Goal: Task Accomplishment & Management: Use online tool/utility

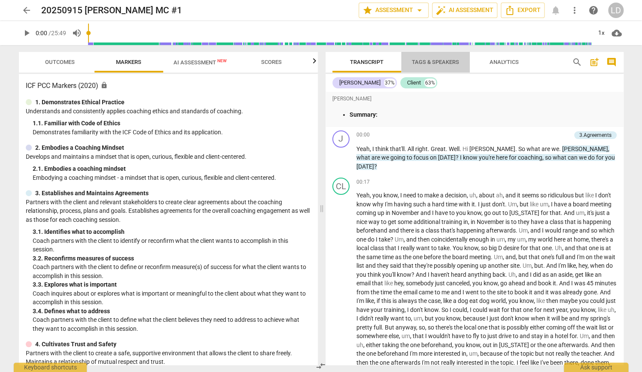
click at [439, 59] on span "Tags & Speakers" at bounding box center [435, 62] width 47 height 6
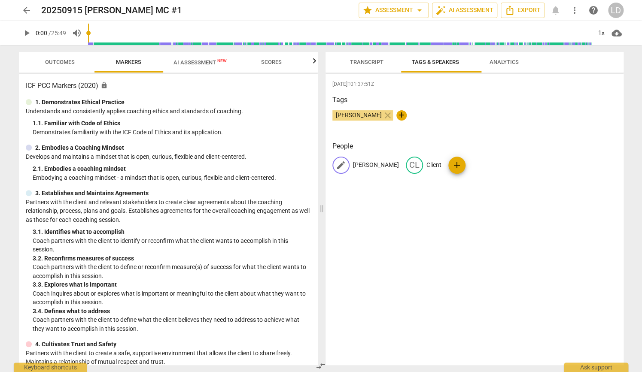
click at [361, 170] on p "[PERSON_NAME]" at bounding box center [376, 165] width 46 height 9
type input "Coach"
click at [392, 142] on div "[DATE]T01:37:51Z Tags [PERSON_NAME] close + People edit Coach delete CL Client …" at bounding box center [474, 219] width 298 height 291
click at [353, 170] on p "Coach" at bounding box center [361, 165] width 17 height 9
type input "[PERSON_NAME]"
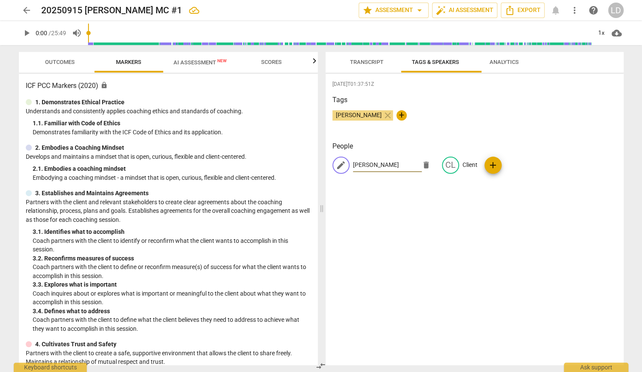
click at [367, 61] on span "Transcript" at bounding box center [366, 62] width 33 height 6
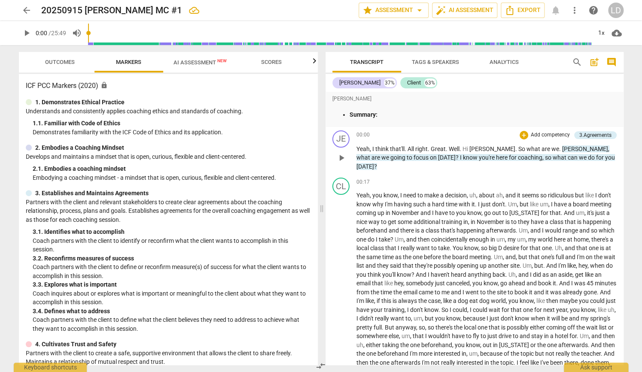
click at [369, 152] on span "Yeah" at bounding box center [362, 149] width 13 height 7
click at [337, 163] on span "play_arrow" at bounding box center [341, 158] width 10 height 10
click at [337, 163] on span "pause" at bounding box center [341, 158] width 10 height 10
click at [356, 152] on span "Yeah" at bounding box center [362, 149] width 13 height 7
click at [337, 163] on span "play_arrow" at bounding box center [341, 158] width 10 height 10
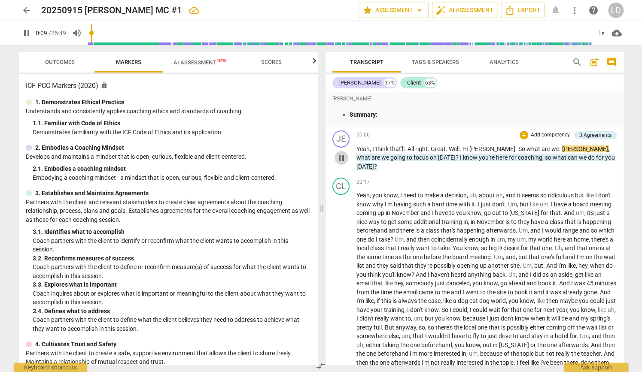
click at [337, 163] on span "pause" at bounding box center [341, 158] width 10 height 10
type input "10"
click at [570, 152] on span "[PERSON_NAME]" at bounding box center [585, 149] width 46 height 7
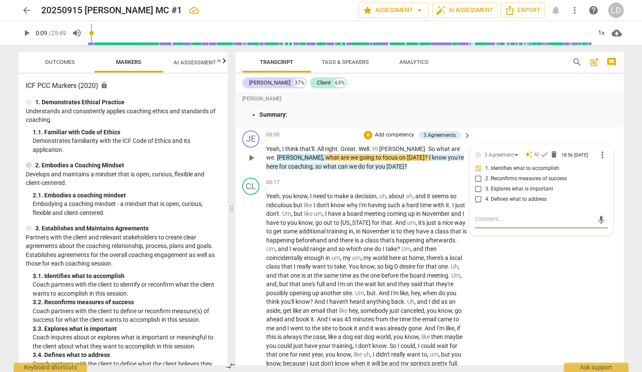
click at [274, 161] on span "we" at bounding box center [270, 157] width 8 height 7
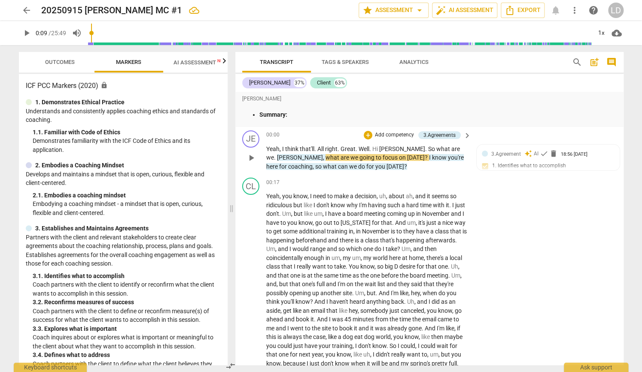
click at [277, 161] on span "." at bounding box center [275, 157] width 3 height 7
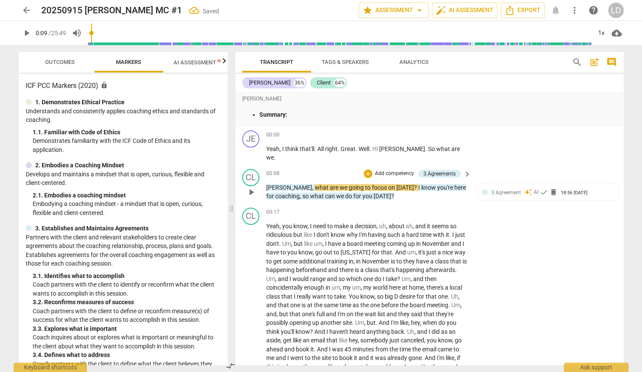
click at [266, 191] on span "[PERSON_NAME]" at bounding box center [289, 187] width 46 height 7
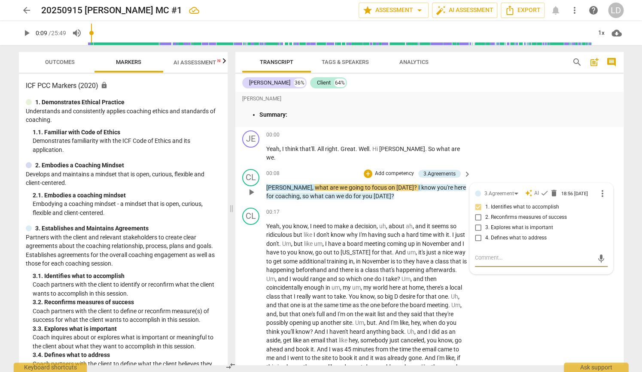
click at [270, 191] on span "[PERSON_NAME]" at bounding box center [289, 187] width 46 height 7
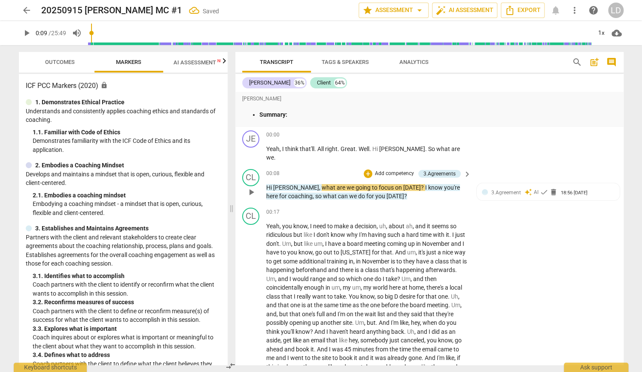
click at [304, 201] on p "Hi [PERSON_NAME] , what are we going to focus on [DATE] ? I know you're here fo…" at bounding box center [366, 192] width 201 height 18
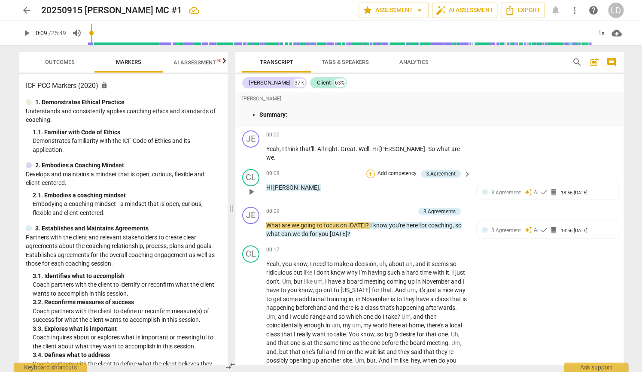
click at [367, 178] on div "+" at bounding box center [370, 174] width 9 height 9
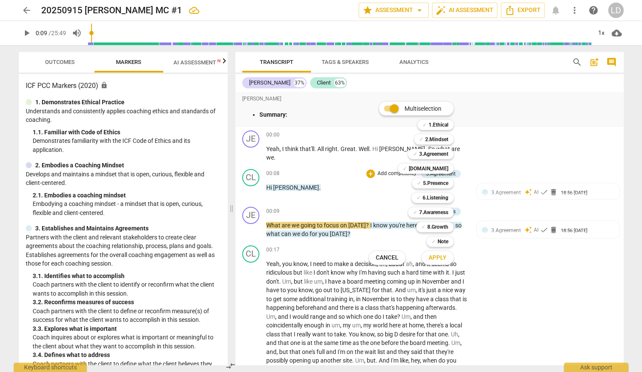
click at [497, 205] on div at bounding box center [321, 186] width 642 height 372
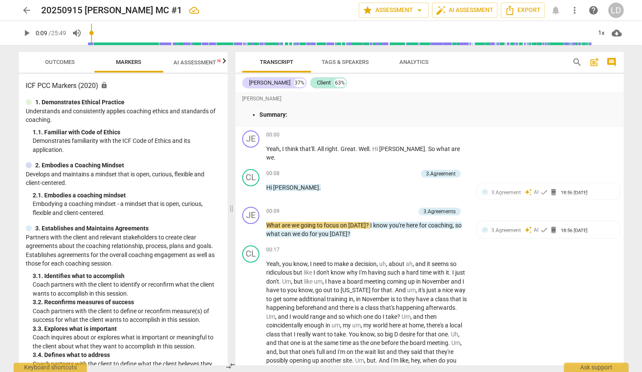
click at [497, 196] on span "3.Agreement" at bounding box center [506, 193] width 30 height 6
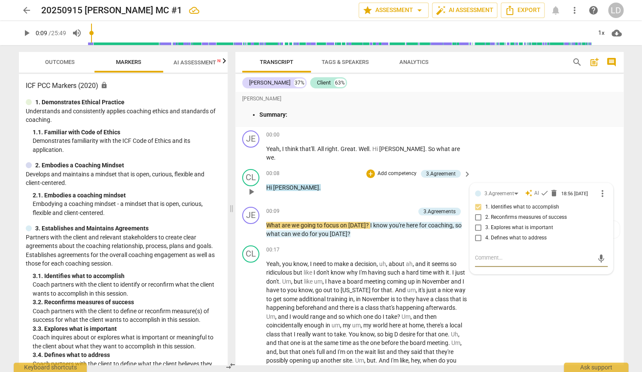
click at [598, 199] on span "more_vert" at bounding box center [602, 193] width 10 height 10
click at [559, 204] on div at bounding box center [321, 186] width 642 height 372
click at [558, 197] on span "delete" at bounding box center [553, 193] width 9 height 9
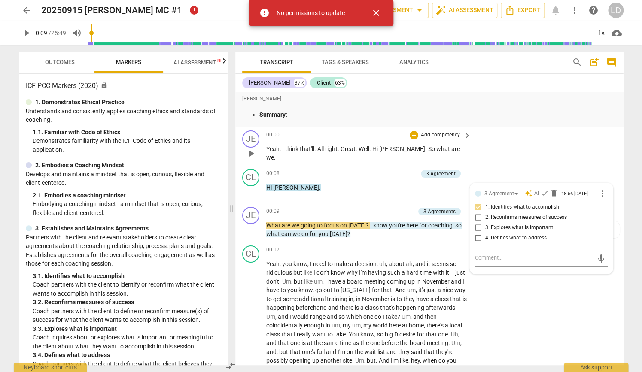
click at [467, 162] on div "Yeah , I think that'll . All right . Great . Well . Hi [PERSON_NAME] . So what …" at bounding box center [369, 154] width 206 height 18
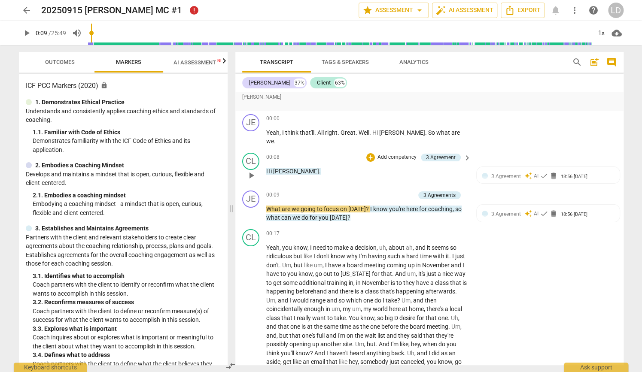
scroll to position [24, 0]
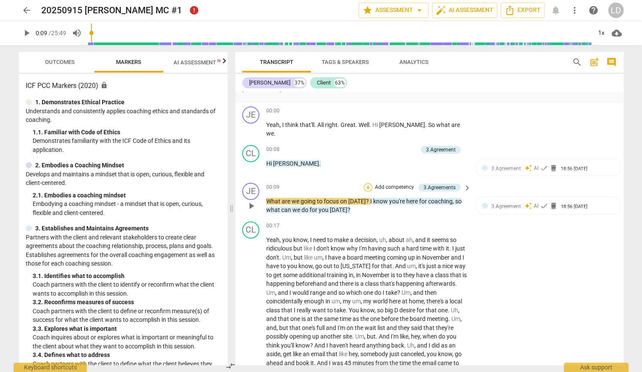
click at [364, 192] on div "+" at bounding box center [368, 187] width 9 height 9
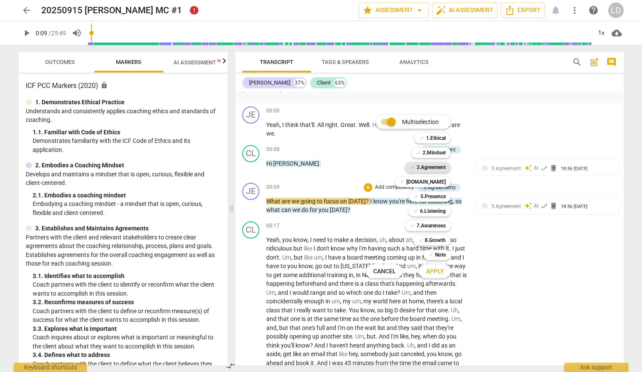
click at [443, 170] on b "3.Agreement" at bounding box center [430, 167] width 29 height 10
click at [444, 182] on b "[DOMAIN_NAME]" at bounding box center [425, 182] width 39 height 10
click at [436, 273] on span "Apply" at bounding box center [434, 271] width 18 height 9
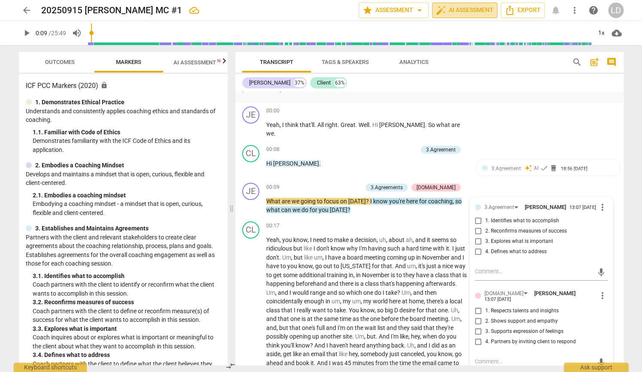
click at [446, 10] on span "auto_fix_high AI Assessment" at bounding box center [465, 10] width 58 height 10
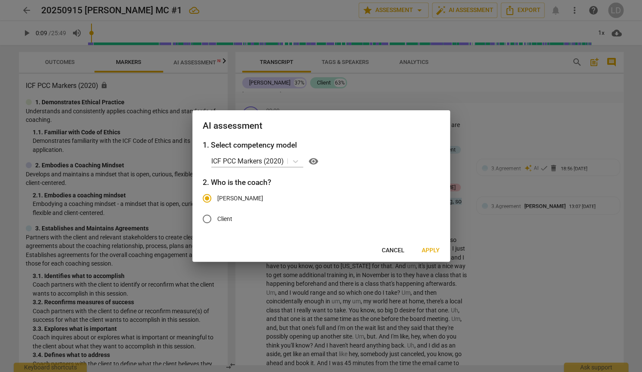
click at [446, 10] on div at bounding box center [321, 186] width 642 height 372
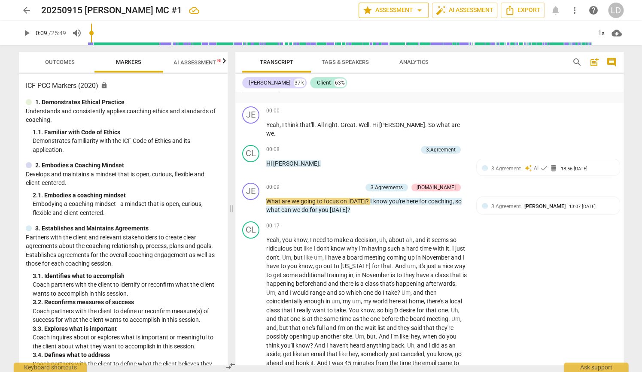
click at [385, 9] on span "star Assessment arrow_drop_down" at bounding box center [393, 10] width 62 height 10
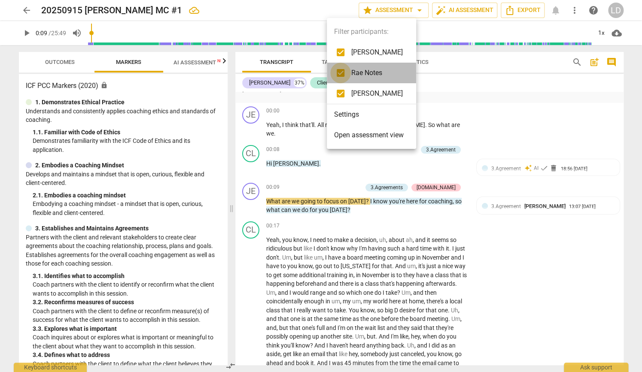
click at [340, 68] on input "checkbox" at bounding box center [340, 73] width 21 height 21
checkbox input "false"
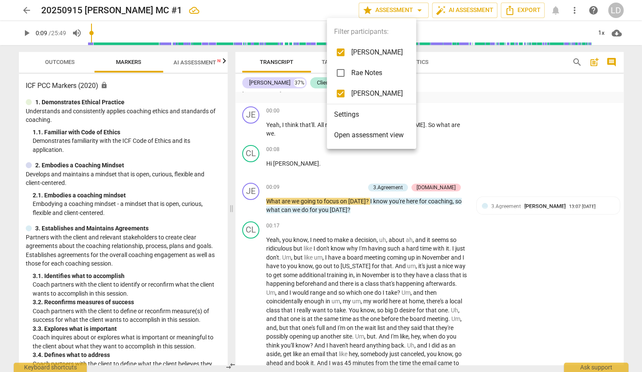
click at [498, 169] on div at bounding box center [321, 186] width 642 height 372
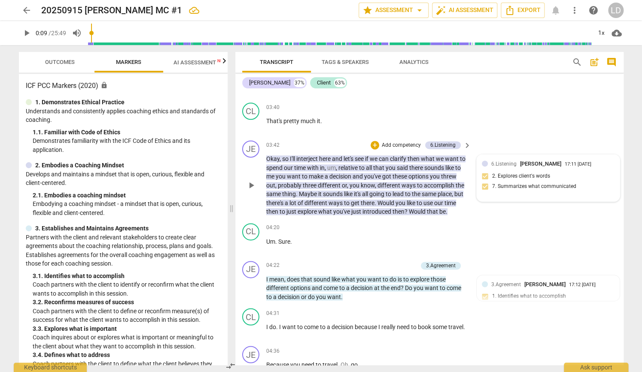
scroll to position [0, 0]
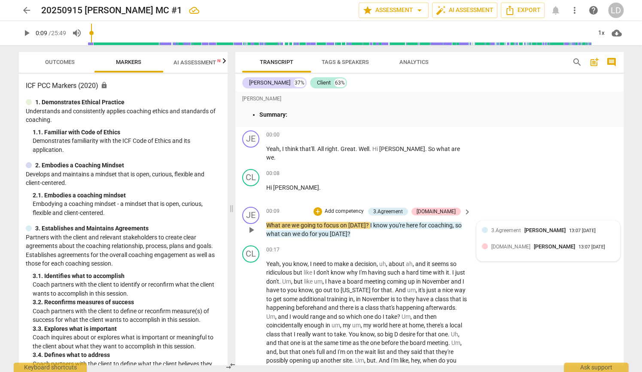
click at [511, 234] on div "3.Agreement [PERSON_NAME]" at bounding box center [530, 230] width 78 height 8
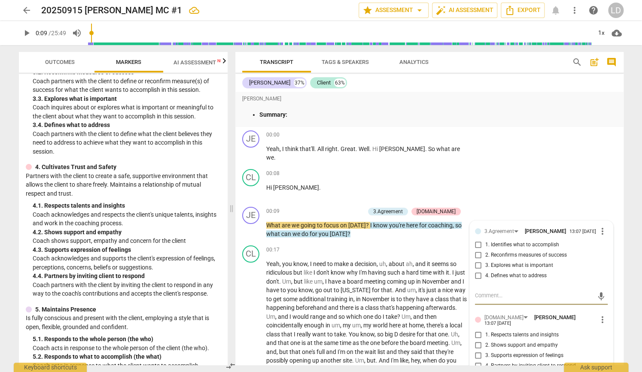
scroll to position [229, 0]
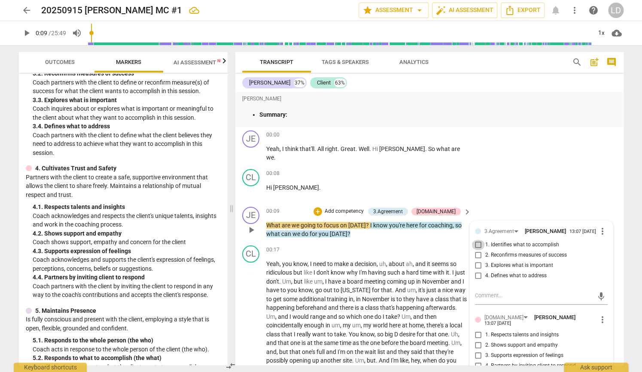
click at [478, 250] on input "1. Identifies what to accomplish" at bounding box center [478, 245] width 14 height 10
checkbox input "true"
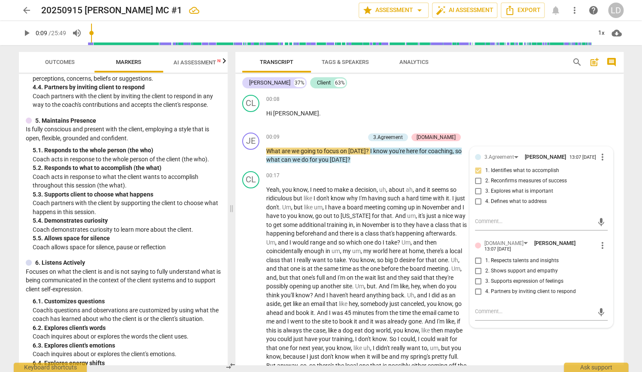
scroll to position [421, 0]
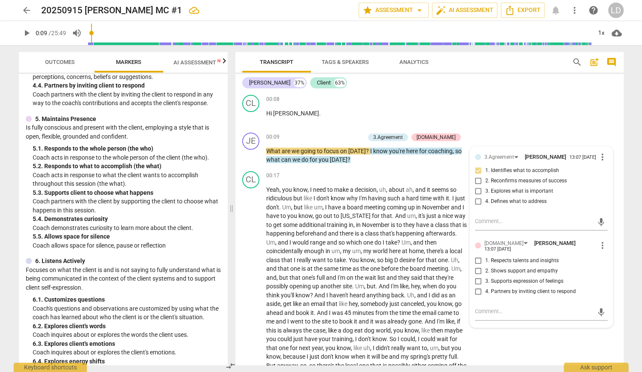
drag, startPoint x: 81, startPoint y: 214, endPoint x: 152, endPoint y: 215, distance: 71.7
click at [152, 81] on p "Coach acknowledges and supports the client's expression of feelings, perception…" at bounding box center [127, 73] width 188 height 18
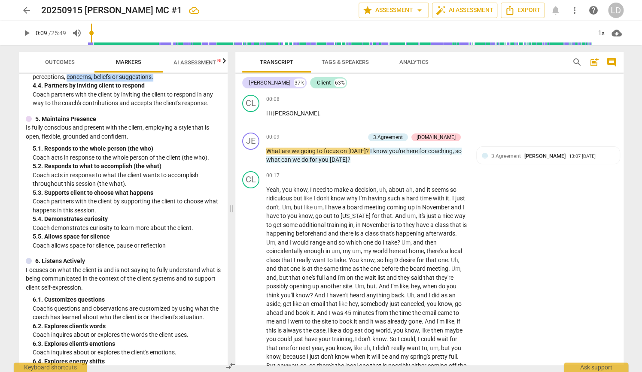
drag, startPoint x: 152, startPoint y: 215, endPoint x: 182, endPoint y: 225, distance: 31.4
click at [182, 81] on p "Coach acknowledges and supports the client's expression of feelings, perception…" at bounding box center [127, 73] width 188 height 18
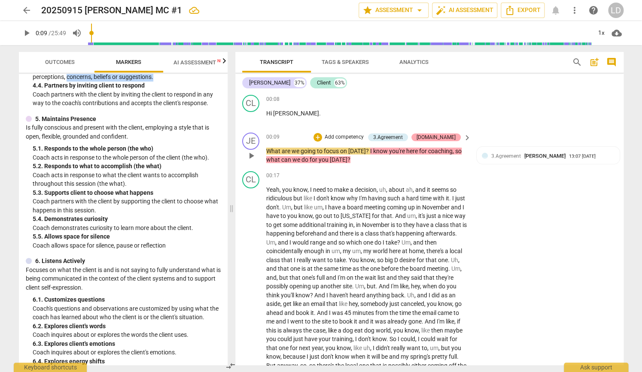
click at [455, 141] on div "[DOMAIN_NAME]" at bounding box center [435, 138] width 49 height 8
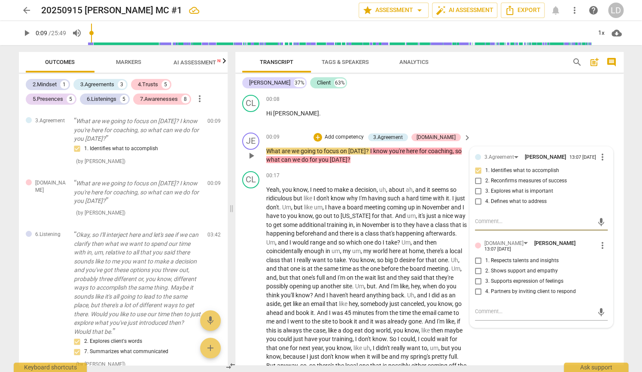
click at [476, 287] on input "3. Supports expression of feelings" at bounding box center [478, 281] width 14 height 10
checkbox input "true"
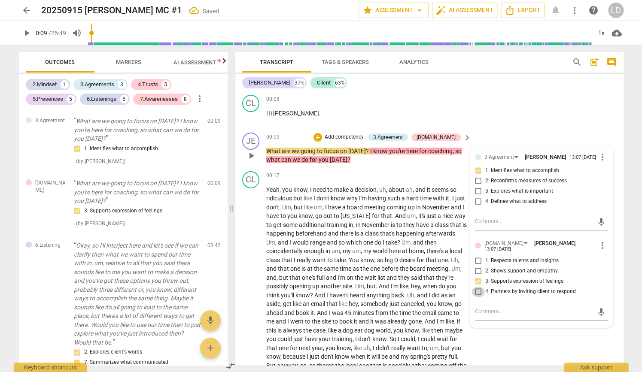
click at [476, 297] on input "4. Partners by inviting client to respond" at bounding box center [478, 292] width 14 height 10
checkbox input "true"
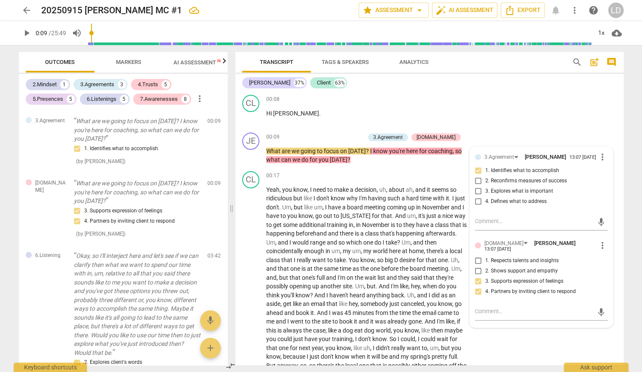
click at [130, 59] on span "Markers" at bounding box center [128, 62] width 25 height 6
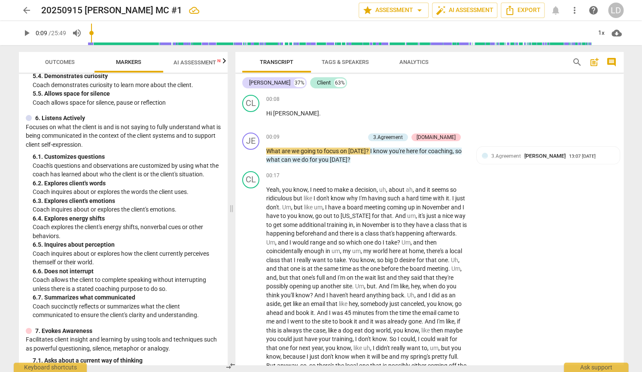
scroll to position [575, 0]
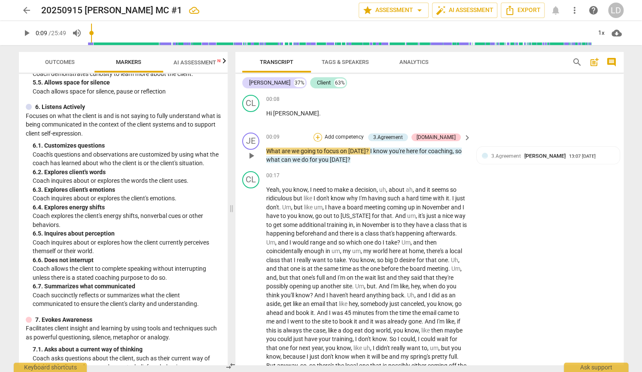
click at [322, 142] on div "+" at bounding box center [317, 137] width 9 height 9
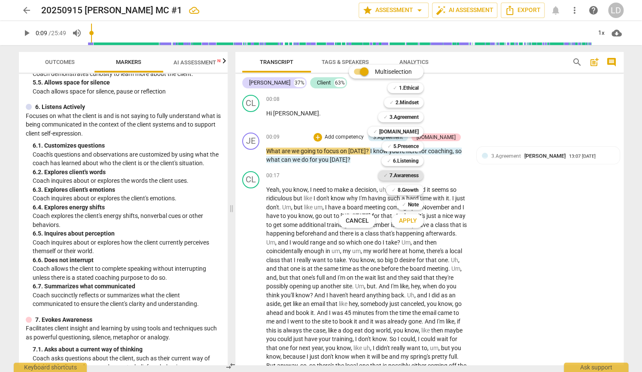
click at [408, 176] on b "7.Awareness" at bounding box center [403, 175] width 29 height 10
click at [416, 220] on span "Apply" at bounding box center [407, 221] width 18 height 9
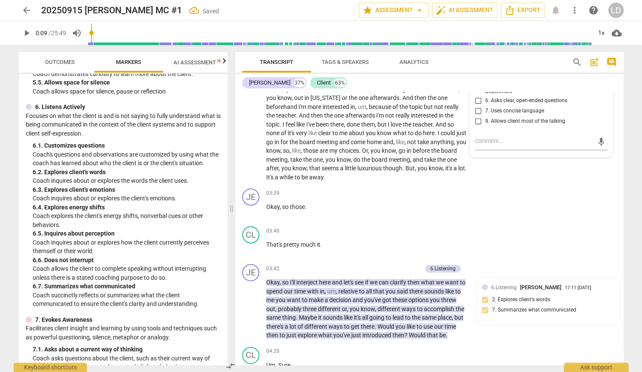
scroll to position [379, 0]
click at [476, 105] on input "6. Asks clear, open-ended questions" at bounding box center [478, 100] width 14 height 10
checkbox input "true"
click at [475, 115] on input "7. Uses concise language" at bounding box center [478, 110] width 14 height 10
checkbox input "true"
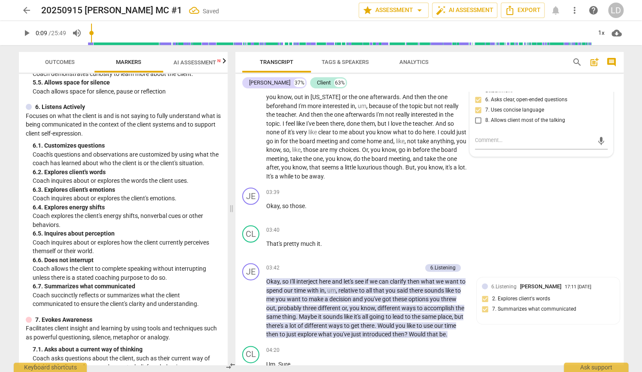
click at [476, 126] on input "8. Allows client most of the talking" at bounding box center [478, 120] width 14 height 10
checkbox input "true"
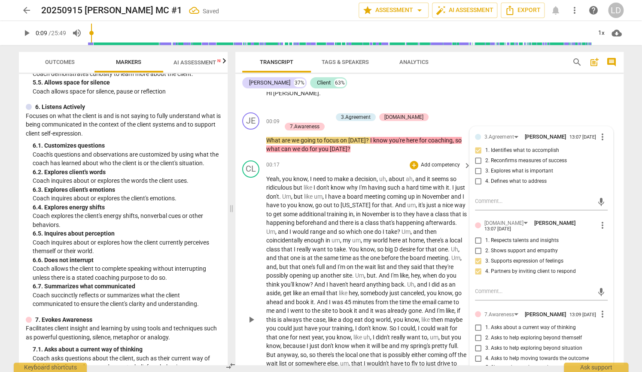
scroll to position [94, 0]
click at [422, 200] on span "November" at bounding box center [436, 197] width 29 height 7
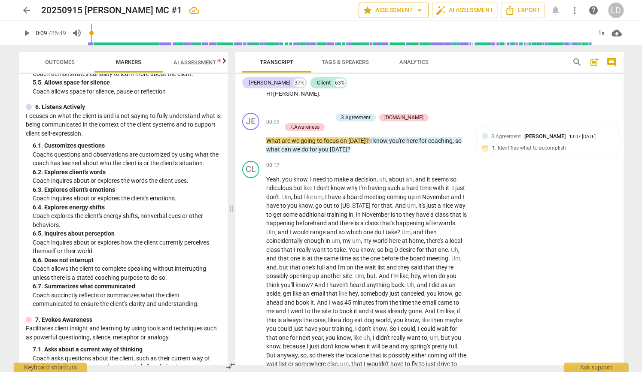
click at [386, 12] on span "star Assessment arrow_drop_down" at bounding box center [393, 10] width 62 height 10
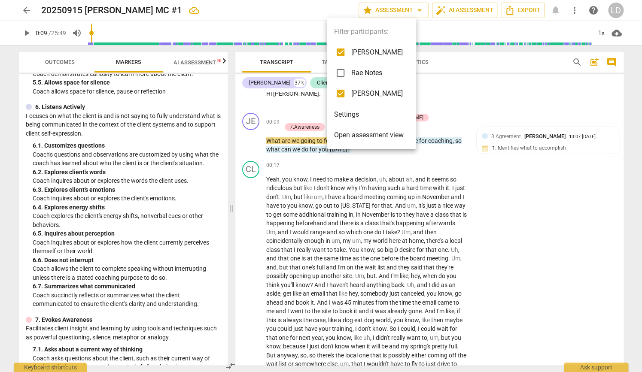
click at [345, 50] on input "checkbox" at bounding box center [340, 52] width 21 height 21
checkbox input "true"
click at [338, 92] on input "checkbox" at bounding box center [340, 93] width 21 height 21
checkbox input "false"
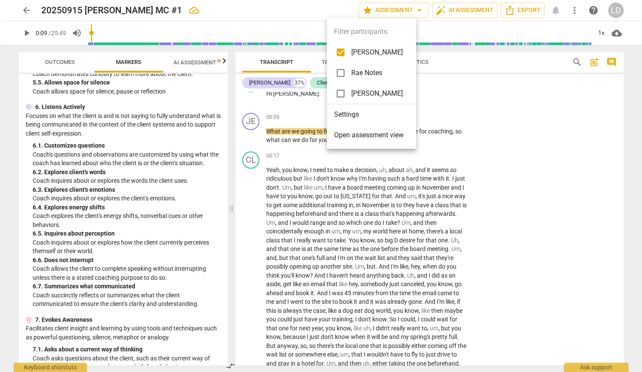
click at [509, 154] on div at bounding box center [321, 186] width 642 height 372
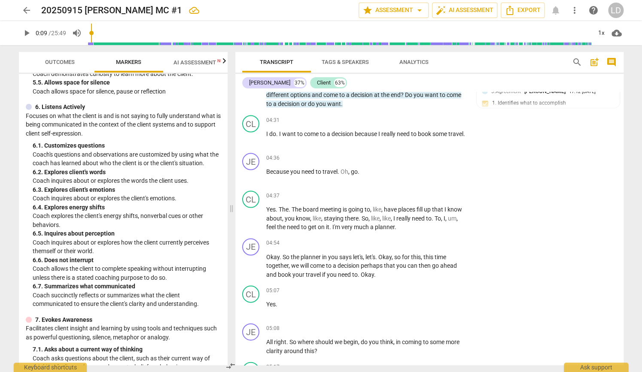
scroll to position [686, 0]
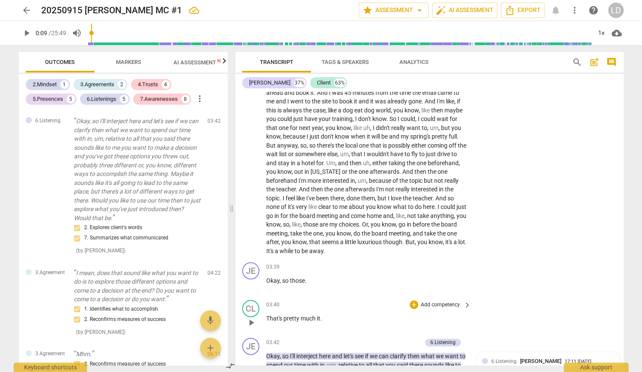
scroll to position [0, 0]
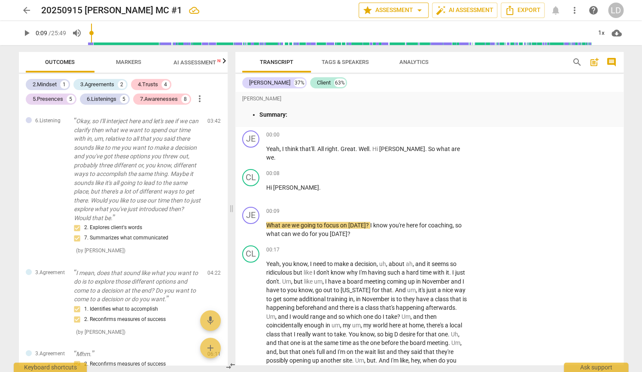
click at [362, 10] on span "star Assessment arrow_drop_down" at bounding box center [393, 10] width 62 height 10
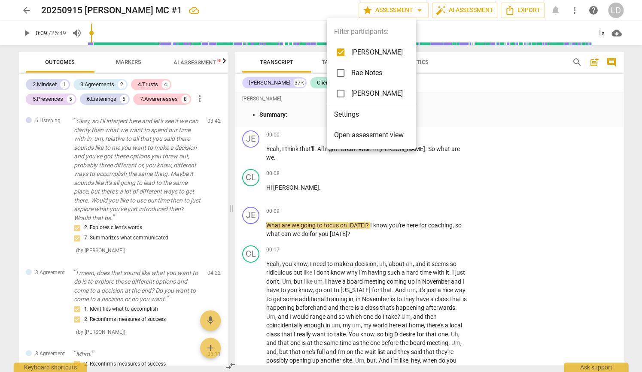
click at [361, 52] on span "[PERSON_NAME]" at bounding box center [377, 52] width 52 height 10
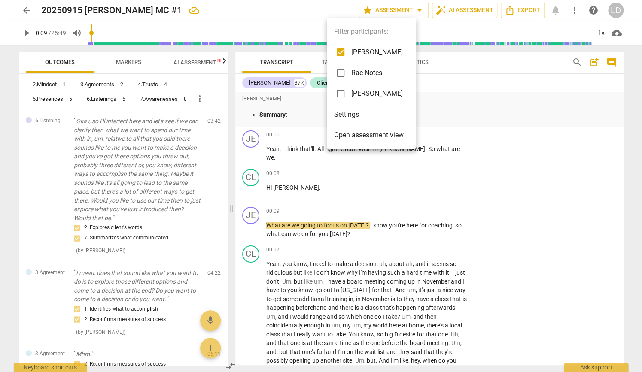
checkbox input "false"
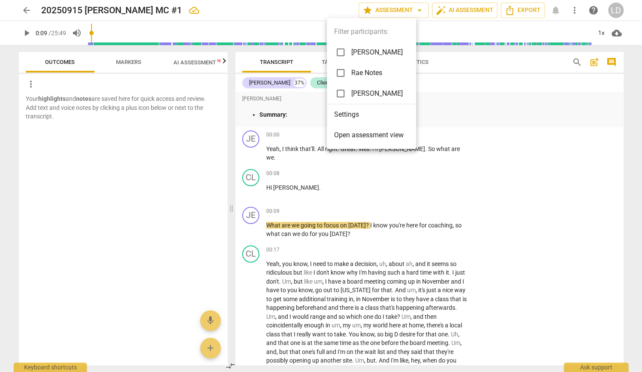
click at [364, 93] on span "[PERSON_NAME]" at bounding box center [377, 93] width 52 height 10
checkbox input "true"
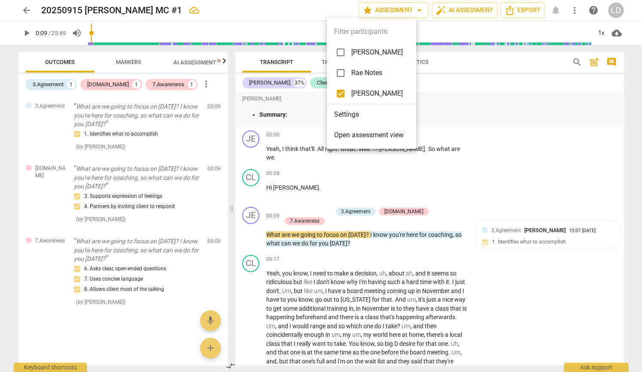
click at [506, 238] on div at bounding box center [321, 186] width 642 height 372
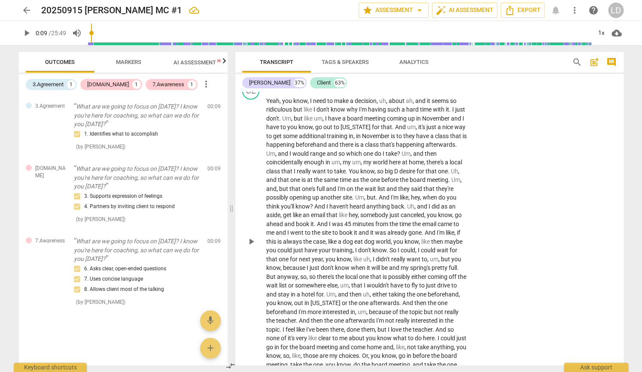
scroll to position [157, 0]
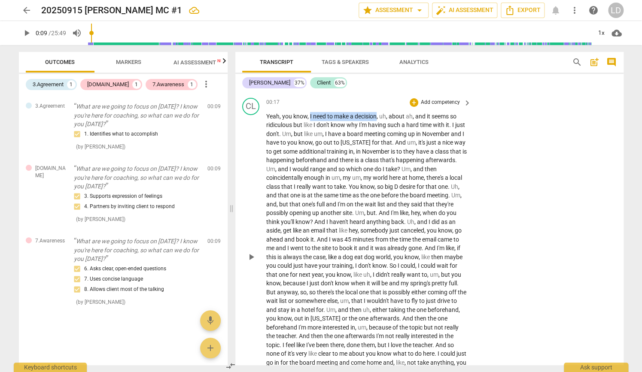
drag, startPoint x: 385, startPoint y: 126, endPoint x: 404, endPoint y: 118, distance: 21.0
click at [404, 118] on p "Yeah , you know , I need to make a decision , uh , about ah , and it seems so r…" at bounding box center [366, 257] width 201 height 291
click at [424, 112] on icon "button" at bounding box center [424, 110] width 5 height 6
drag, startPoint x: 381, startPoint y: 129, endPoint x: 348, endPoint y: 140, distance: 34.8
click at [348, 140] on p "Yeah , you know , I need to make a decision , uh , about ah , and it seems so r…" at bounding box center [366, 257] width 201 height 291
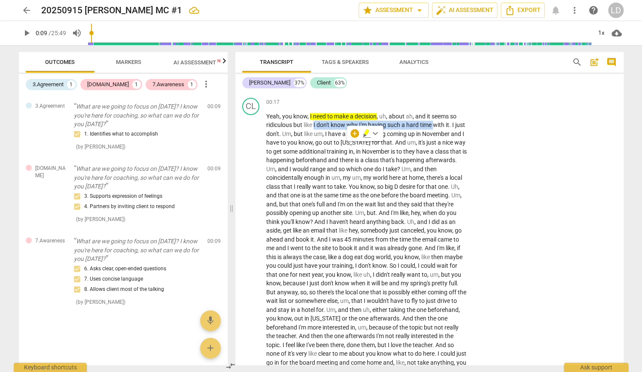
click at [367, 132] on icon "button" at bounding box center [366, 132] width 5 height 6
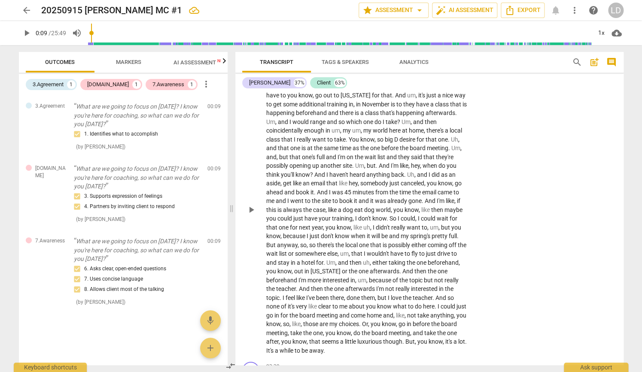
scroll to position [210, 0]
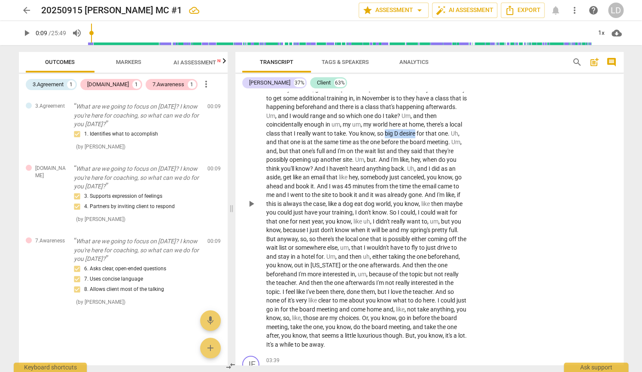
drag, startPoint x: 297, startPoint y: 188, endPoint x: 334, endPoint y: 191, distance: 37.4
click at [334, 191] on p "Yeah , you know , I need to make a decision , uh , about ah , and it seems so r…" at bounding box center [366, 204] width 201 height 291
click at [354, 178] on icon "button" at bounding box center [357, 179] width 9 height 10
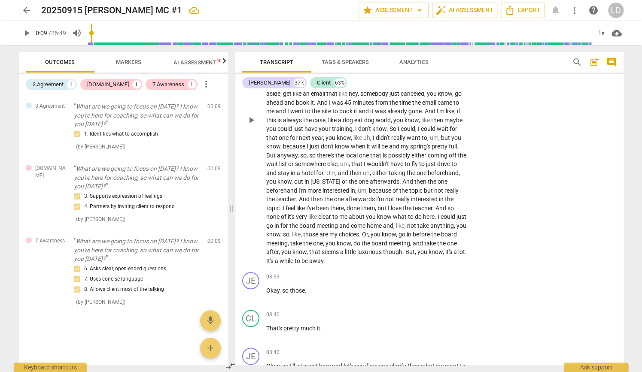
scroll to position [331, 0]
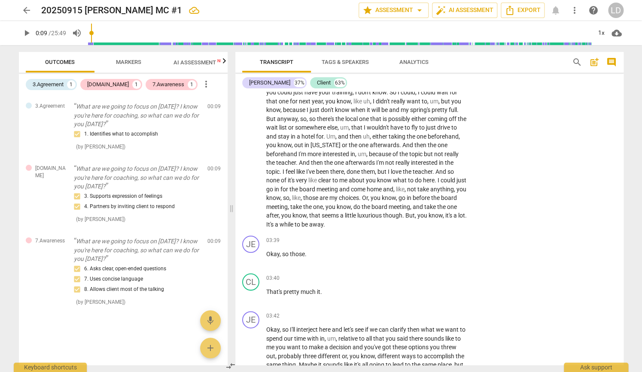
drag, startPoint x: 437, startPoint y: 164, endPoint x: 327, endPoint y: 177, distance: 111.6
click at [327, 177] on p "Yeah , you know , I need to make a decision , uh , about ah , and it seems so r…" at bounding box center [366, 84] width 201 height 291
click at [347, 173] on icon "button" at bounding box center [349, 173] width 6 height 0
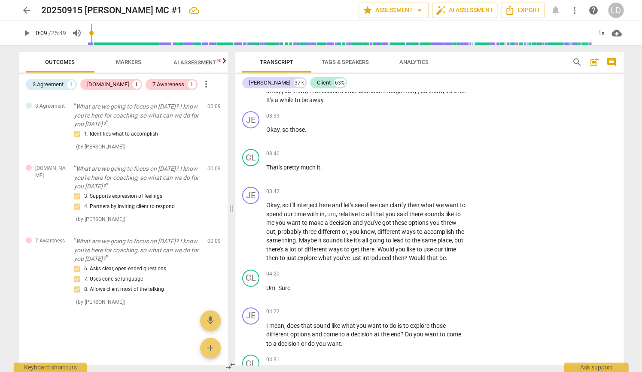
scroll to position [456, 0]
drag, startPoint x: 337, startPoint y: 198, endPoint x: 277, endPoint y: 207, distance: 60.8
click at [295, 195] on icon "button" at bounding box center [298, 197] width 9 height 10
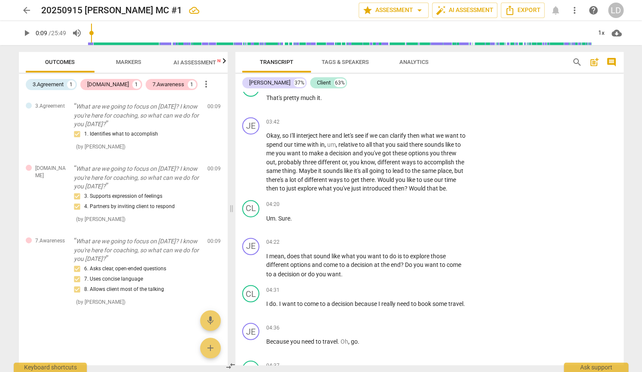
scroll to position [527, 0]
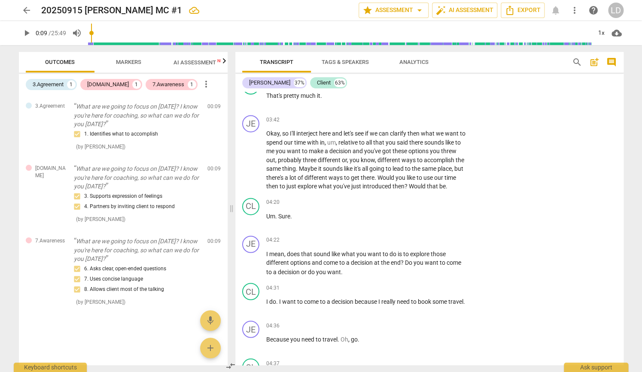
drag, startPoint x: 328, startPoint y: 191, endPoint x: 403, endPoint y: 193, distance: 75.1
click at [423, 180] on icon "button" at bounding box center [422, 180] width 5 height 6
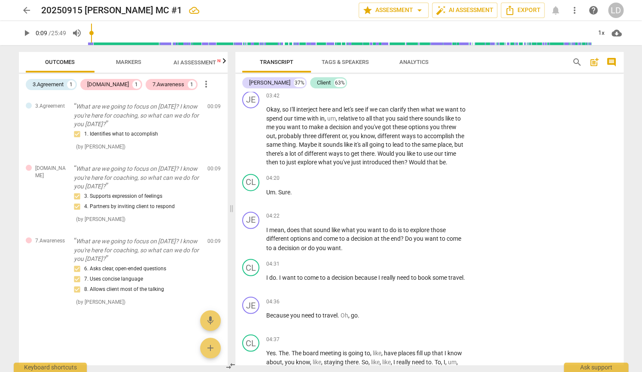
scroll to position [601, 0]
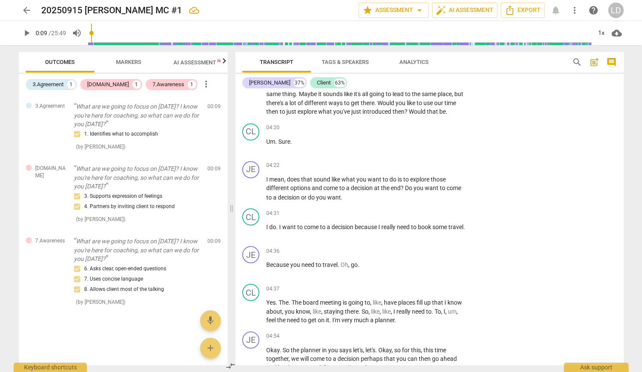
type input "221"
click at [246, 30] on span "play_arrow" at bounding box center [251, 25] width 10 height 10
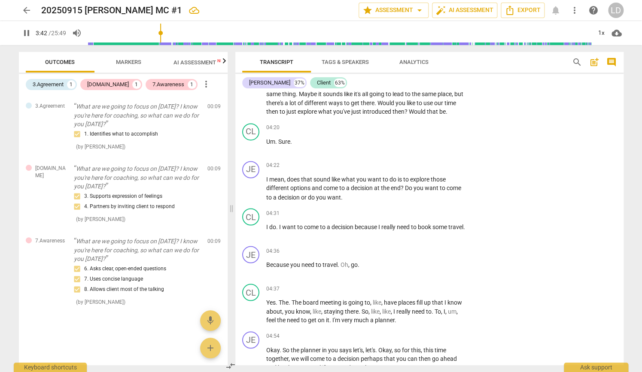
click at [246, 30] on span "pause" at bounding box center [251, 25] width 10 height 10
type input "223"
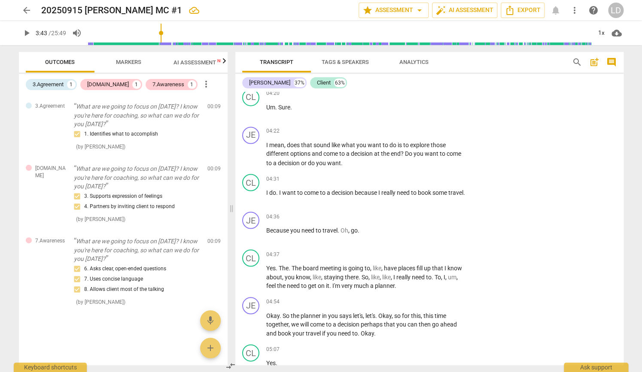
scroll to position [637, 0]
click at [397, 36] on span "said" at bounding box center [403, 32] width 12 height 7
click at [412, 14] on div "+" at bounding box center [414, 10] width 9 height 9
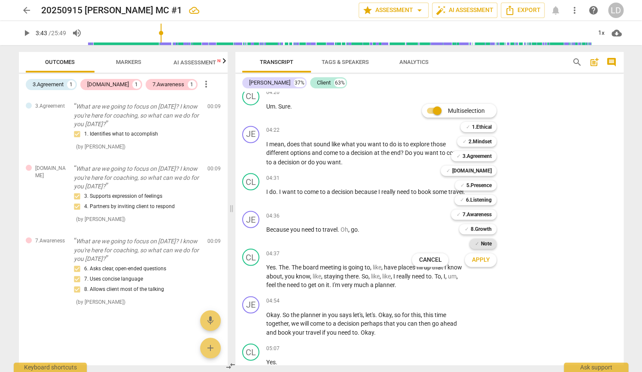
click at [490, 246] on b "Note" at bounding box center [485, 244] width 11 height 10
click at [491, 157] on b "3.Agreement" at bounding box center [476, 156] width 29 height 10
click at [489, 211] on b "7.Awareness" at bounding box center [476, 214] width 29 height 10
click at [490, 198] on b "6.Listening" at bounding box center [478, 200] width 26 height 10
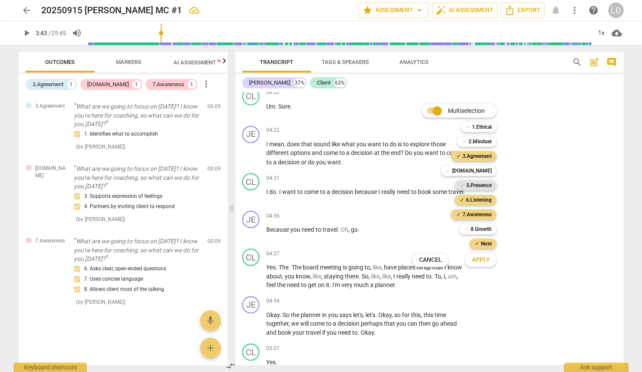
click at [489, 183] on b "5.Presence" at bounding box center [478, 185] width 25 height 10
click at [490, 170] on b "[DOMAIN_NAME]" at bounding box center [471, 171] width 39 height 10
click at [479, 258] on span "Apply" at bounding box center [480, 260] width 18 height 9
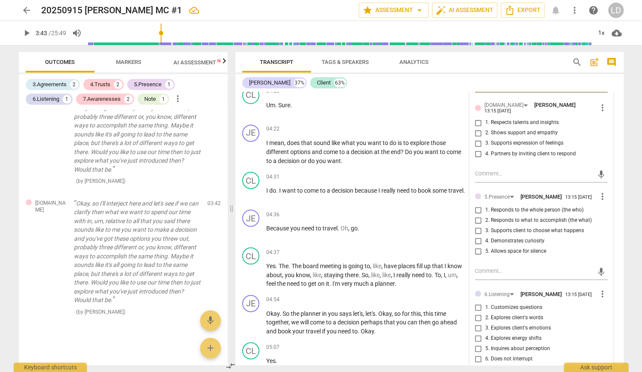
scroll to position [652, 0]
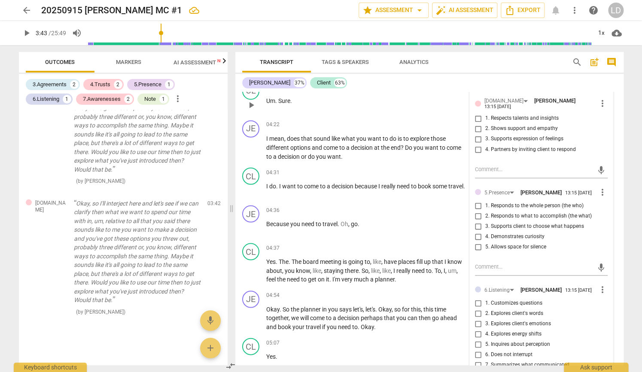
click at [268, 104] on span "Um" at bounding box center [270, 100] width 9 height 7
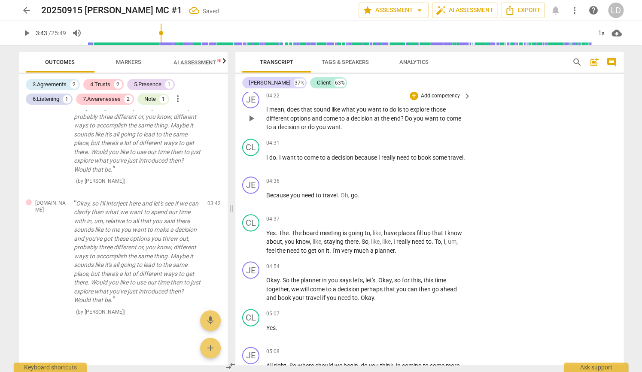
click at [266, 113] on span "I" at bounding box center [267, 109] width 3 height 7
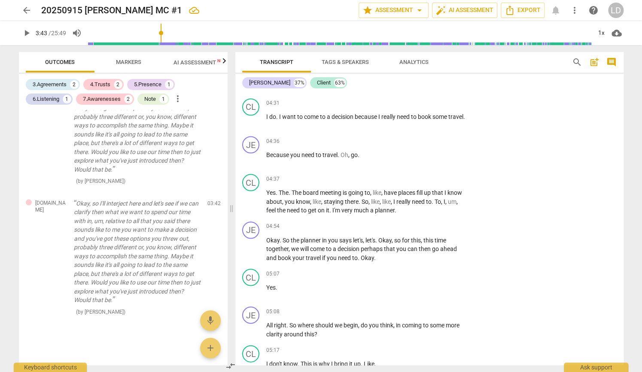
scroll to position [661, 0]
click at [311, 92] on p "Okay , so I'll interject here and let's see if we can clarify then what we want…" at bounding box center [366, 48] width 201 height 88
click at [569, 8] on div "13:15 [DATE]" at bounding box center [582, 5] width 27 height 6
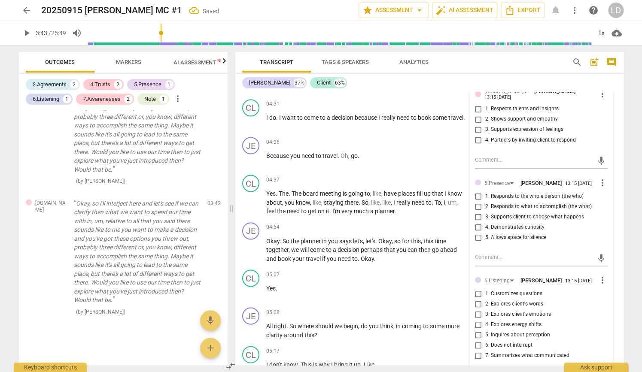
click at [476, 24] on input "1. Identifies what to accomplish" at bounding box center [478, 19] width 14 height 10
checkbox input "true"
click at [475, 135] on input "3. Supports expression of feelings" at bounding box center [478, 129] width 14 height 10
checkbox input "true"
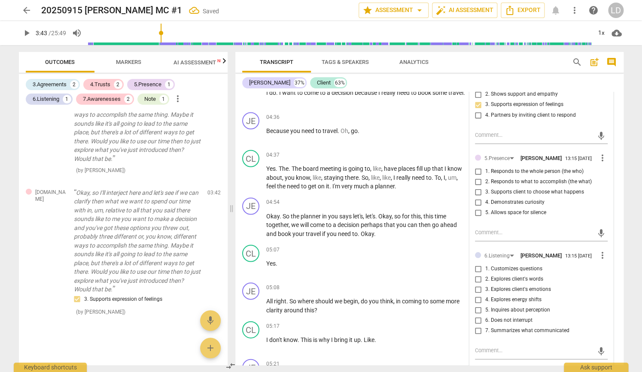
scroll to position [687, 0]
click at [474, 119] on input "4. Partners by inviting client to respond" at bounding box center [478, 114] width 14 height 10
checkbox input "true"
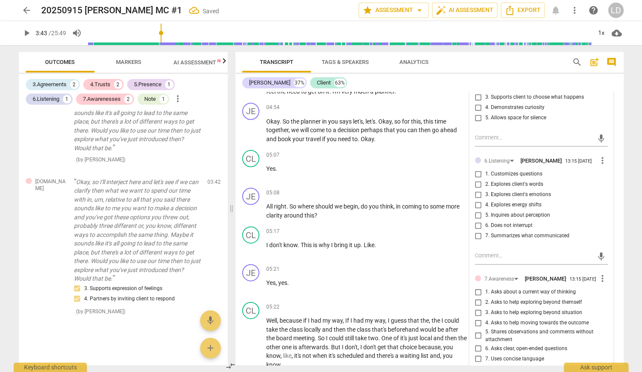
scroll to position [781, 0]
click at [476, 122] on input "5. Allows space for silence" at bounding box center [478, 117] width 14 height 10
checkbox input "true"
click at [476, 112] on input "4. Demonstrates curiosity" at bounding box center [478, 107] width 14 height 10
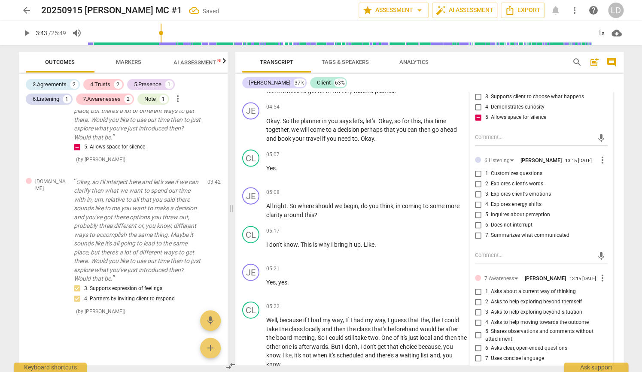
checkbox input "true"
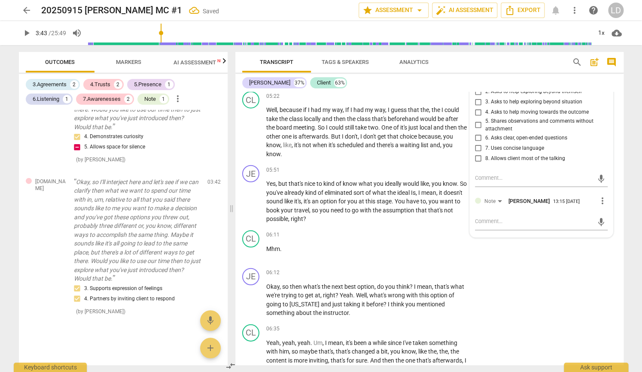
scroll to position [992, 0]
click at [474, 30] on input "7. Summarizes what communicated" at bounding box center [478, 25] width 14 height 10
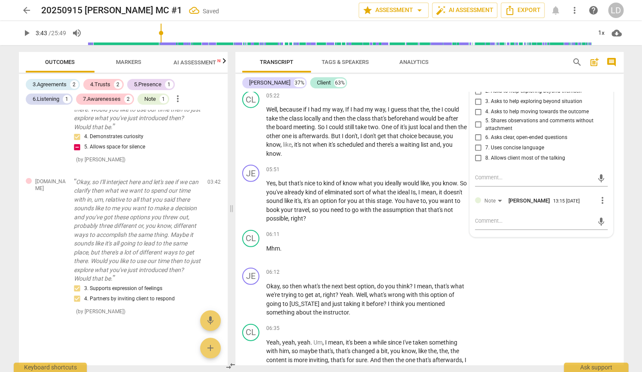
click at [474, 30] on input "7. Summarizes what communicated" at bounding box center [478, 25] width 14 height 10
checkbox input "true"
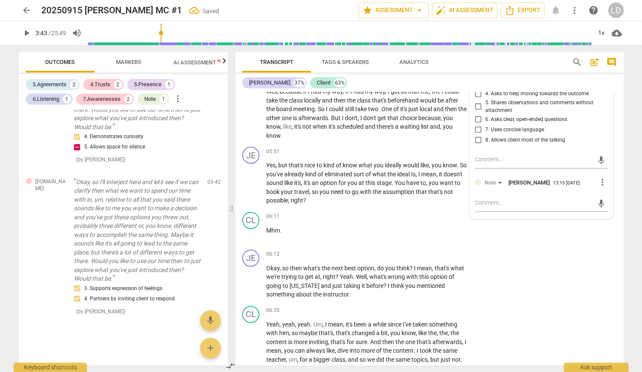
scroll to position [1082, 0]
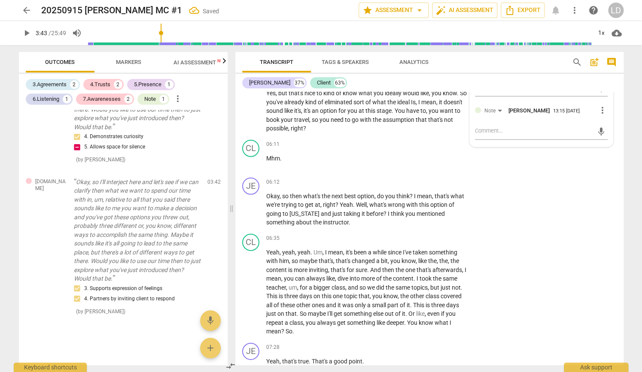
click at [475, 63] on input "7. Uses concise language" at bounding box center [478, 57] width 14 height 10
checkbox input "true"
click at [475, 52] on input "6. Asks clear, open-ended questions" at bounding box center [478, 47] width 14 height 10
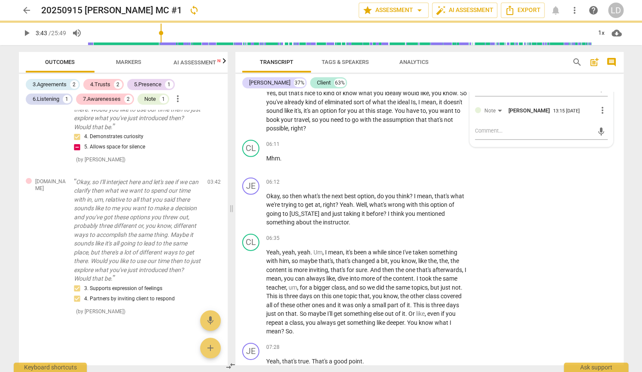
click at [475, 52] on input "6. Asks clear, open-ended questions" at bounding box center [478, 47] width 14 height 10
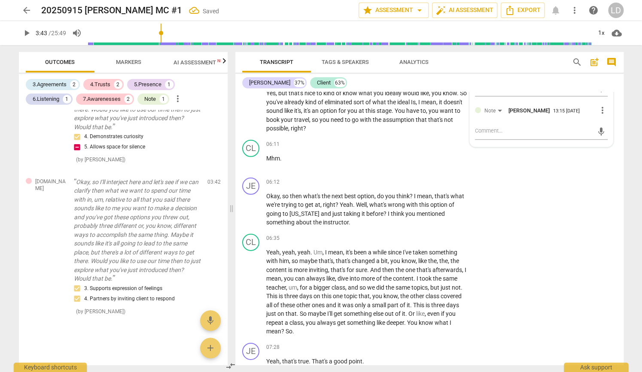
scroll to position [1305, 0]
click at [475, 52] on input "6. Asks clear, open-ended questions" at bounding box center [478, 47] width 14 height 10
checkbox input "true"
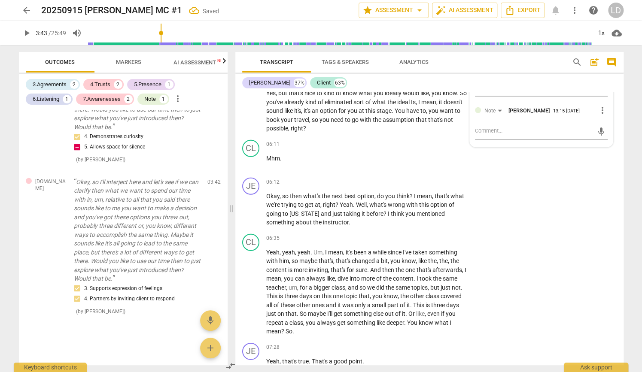
click at [476, 73] on input "8. Allows client most of the talking" at bounding box center [478, 68] width 14 height 10
checkbox input "true"
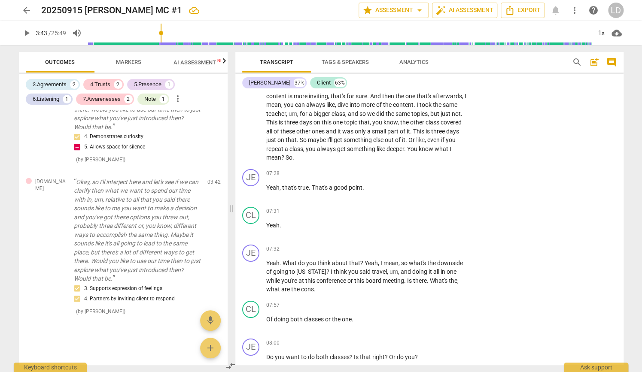
scroll to position [1311, 0]
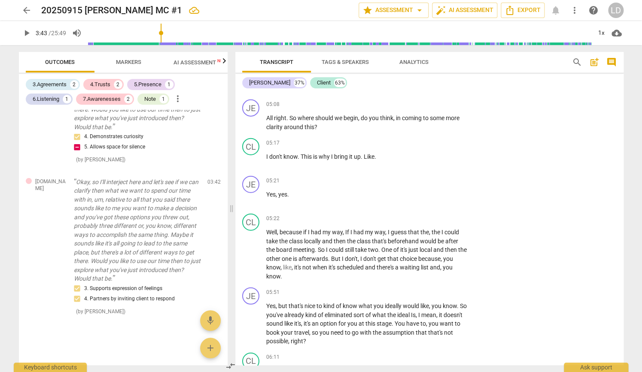
scroll to position [751, 0]
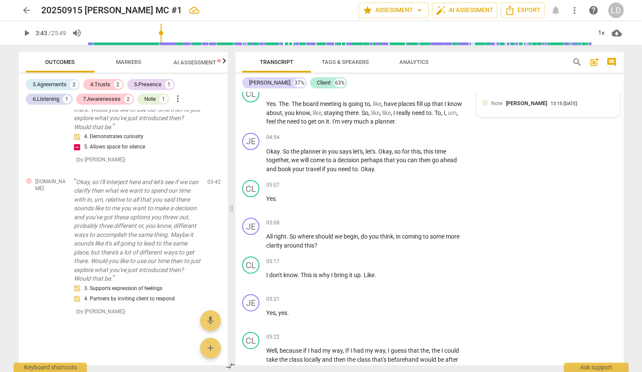
click at [500, 106] on span "Note" at bounding box center [496, 103] width 11 height 6
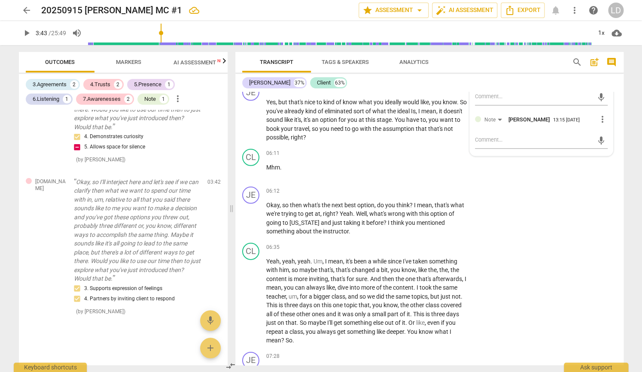
scroll to position [1172, 0]
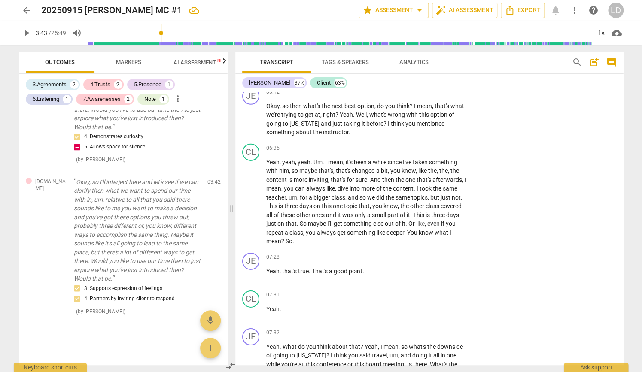
click at [489, 47] on textarea at bounding box center [534, 41] width 119 height 10
type textarea "C"
type textarea "CP"
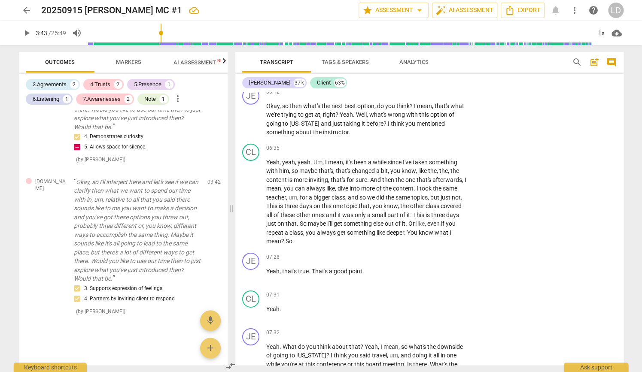
type textarea "CPs"
type textarea "CPs:"
type textarea "CPs: S"
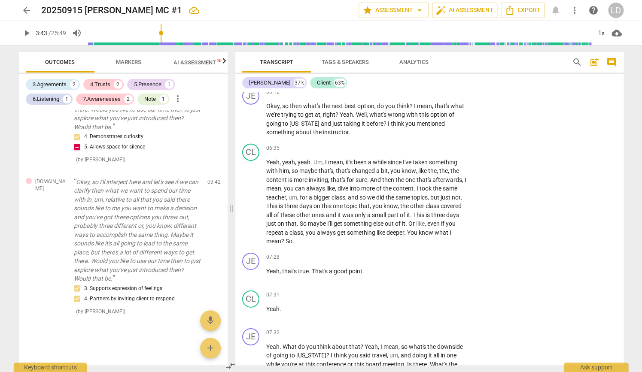
type textarea "CPs: S"
type textarea "CPs: So"
type textarea "CPs: Sou"
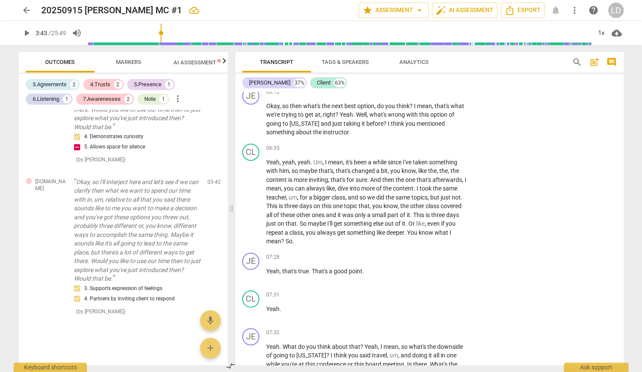
type textarea "CPs: Soun"
type textarea "CPs: Sound"
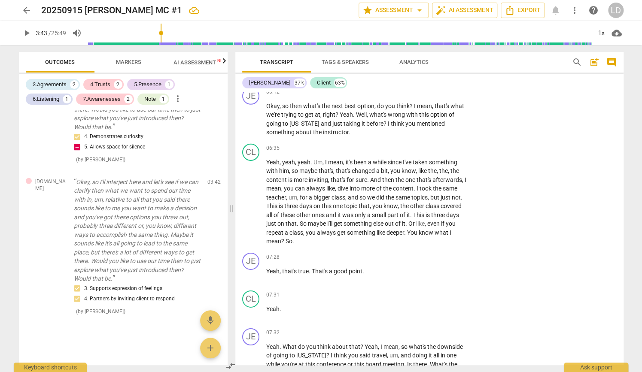
type textarea "CPs: Sound"
type textarea "CPs: Sounds"
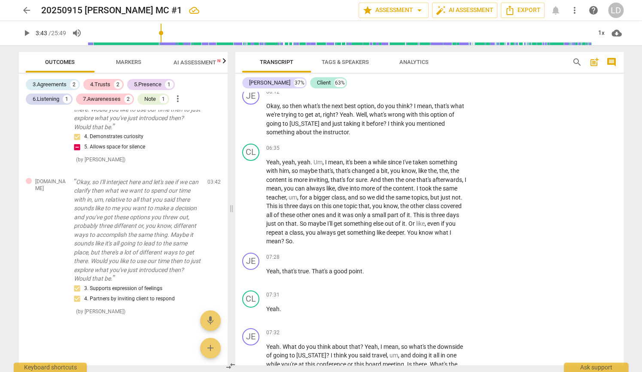
type textarea "CPs: Sounds"
type textarea "CPs: Sounds l"
type textarea "CPs: Sounds li"
type textarea "CPs: Sounds lik"
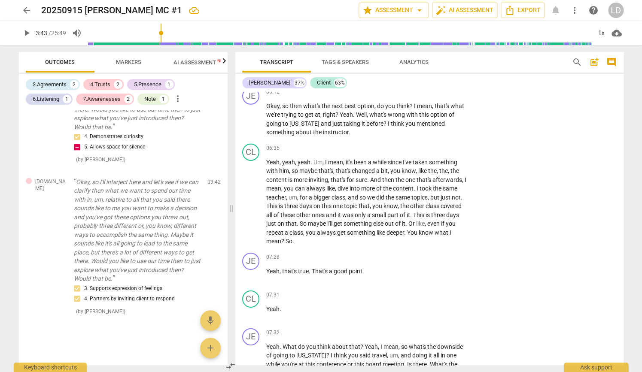
type textarea "CPs: Sounds lik"
type textarea "CPs: Sounds like"
type textarea "CPs: Sounds like y"
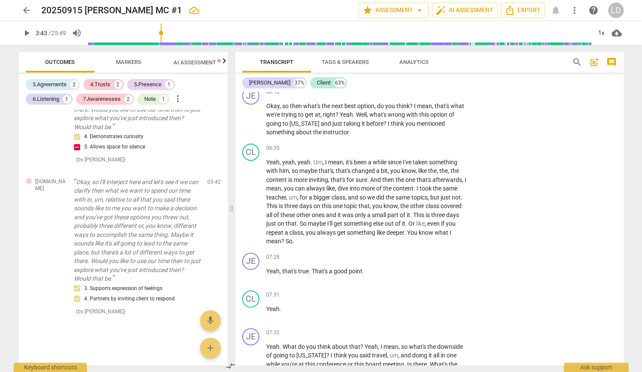
type textarea "CPs: Sounds like yo"
type textarea "CPs: Sounds like you"
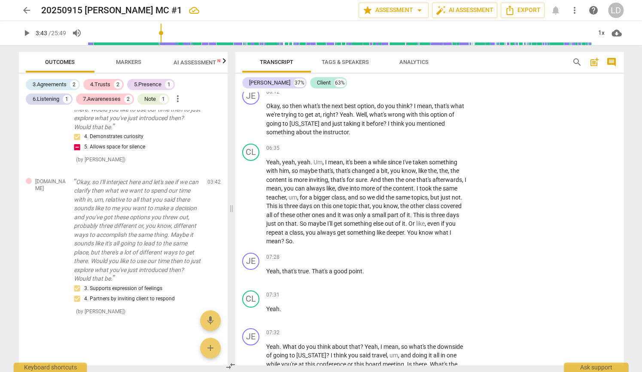
type textarea "CPs: Sounds like you"
type textarea "CPs: Sounds like you a"
type textarea "CPs: Sounds like you ar"
type textarea "CPs: Sounds like you are"
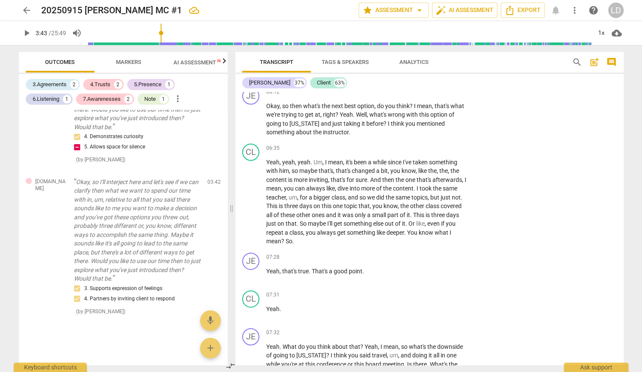
type textarea "CPs: Sounds like you are"
type textarea "CPs: Sounds like you are h"
type textarea "CPs: Sounds like you are ha"
type textarea "CPs: Sounds like you are hav"
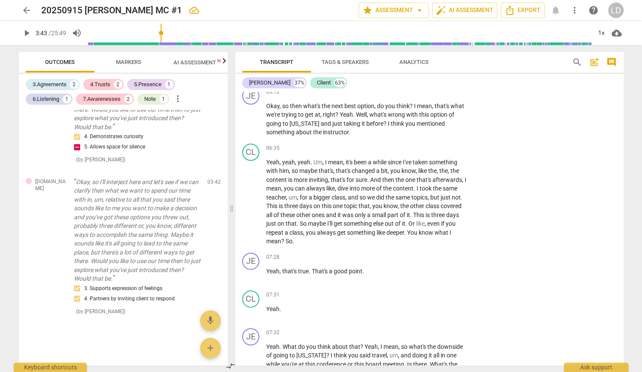
type textarea "CPs: Sounds like you are hav"
type textarea "CPs: Sounds like you are havi"
type textarea "CPs: Sounds like you are havin"
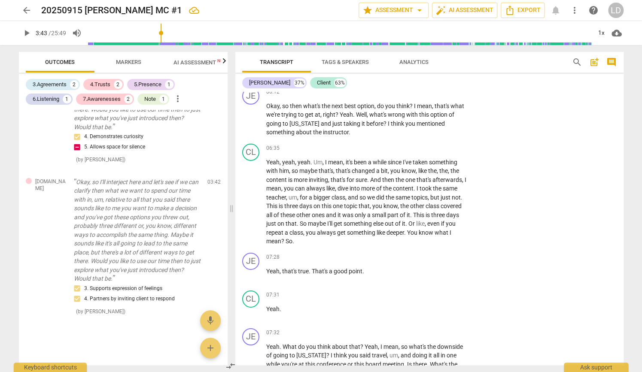
type textarea "CPs: Sounds like you are having"
type textarea "CPs: Sounds like you are having t"
type textarea "CPs: Sounds like you are having tr"
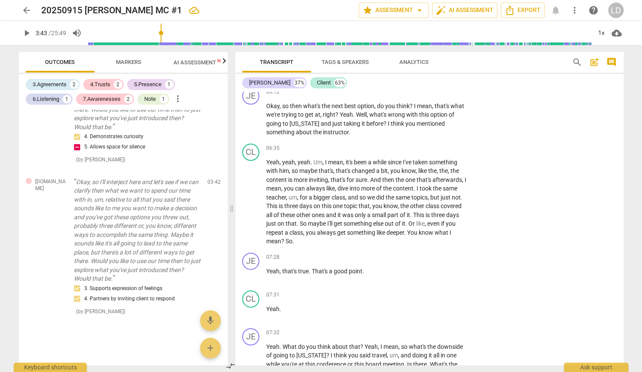
type textarea "CPs: Sounds like you are having tr"
type textarea "CPs: Sounds like you are having tro"
type textarea "CPs: Sounds like you are having trou"
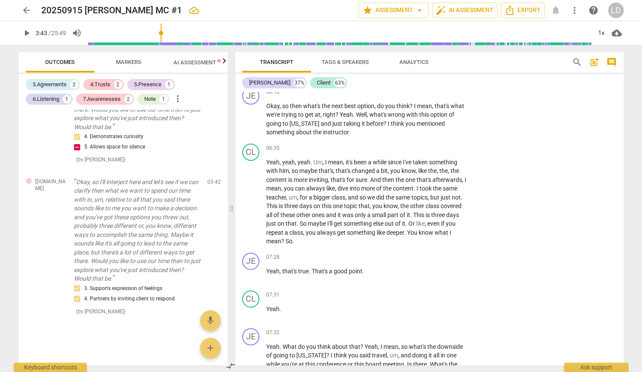
type textarea "CPs: Sounds like you are having troub"
type textarea "CPs: Sounds like you are having troubl"
type textarea "CPs: Sounds like you are having trouble"
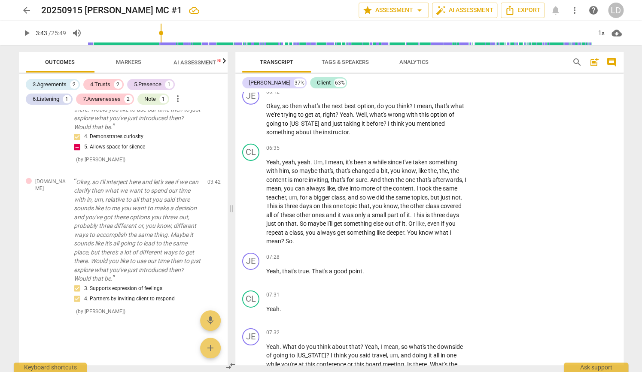
type textarea "CPs: Sounds like you are having trouble"
type textarea "CPs: Sounds like you are having trouble m"
type textarea "CPs: Sounds like you are having trouble ma"
type textarea "CPs: Sounds like you are having trouble mak"
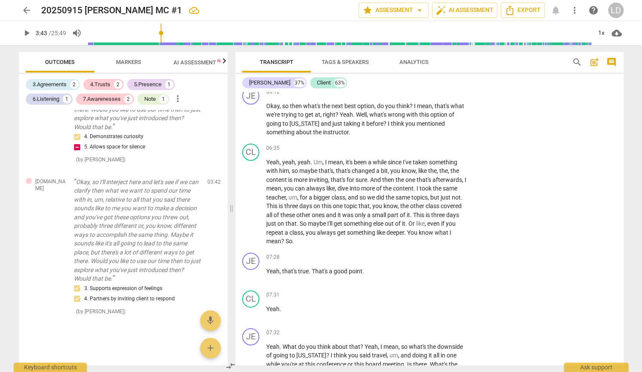
type textarea "CPs: Sounds like you are having trouble mak"
type textarea "CPs: Sounds like you are having trouble [PERSON_NAME]"
type textarea "CPs: Sounds like you are having trouble makin"
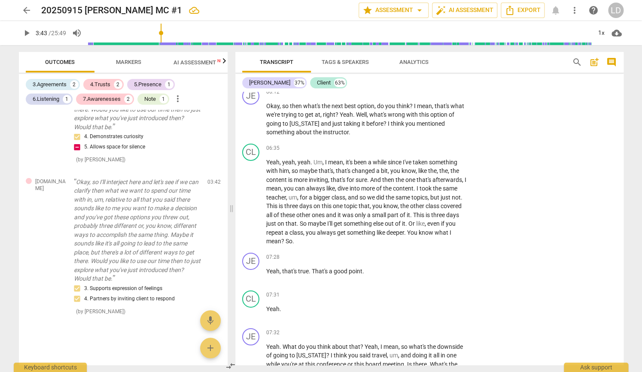
type textarea "CPs: Sounds like you are having trouble makin"
type textarea "CPs: Sounds like you are having trouble making"
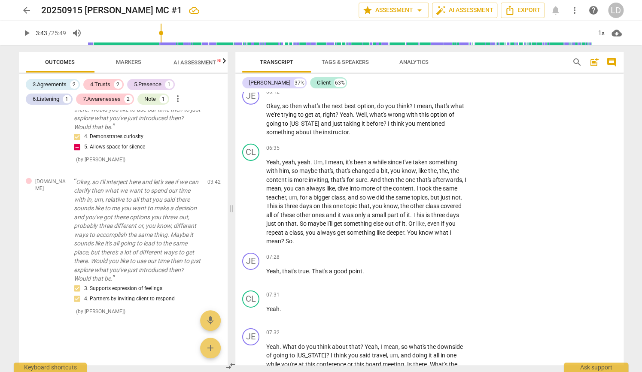
type textarea "CPs: Sounds like you are having trouble making a"
type textarea "CPs: Sounds like you are having trouble making a d"
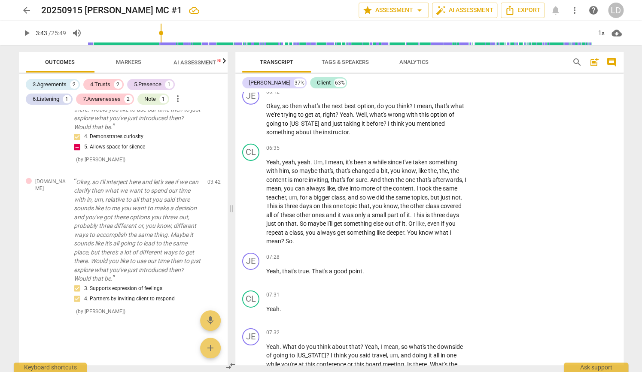
type textarea "CPs: Sounds like you are having trouble making a d"
type textarea "CPs: Sounds like you are having trouble making a de"
type textarea "CPs: Sounds like you are having trouble making a dec"
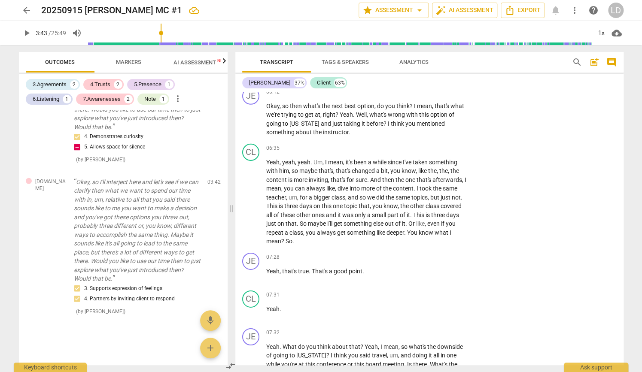
type textarea "CPs: Sounds like you are having trouble making a deci"
type textarea "CPs: Sounds like you are having trouble making a decis"
type textarea "CPs: Sounds like you are having trouble making a decisi"
type textarea "CPs: Sounds like you are having trouble making a decisio"
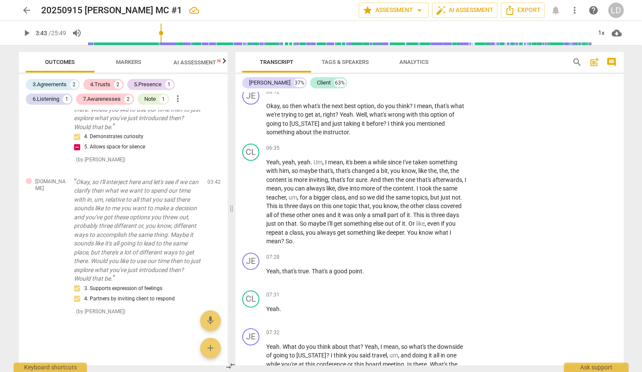
type textarea "CPs: Sounds like you are having trouble making a decision"
type textarea "CPs: Sounds like you are having trouble making a decision,"
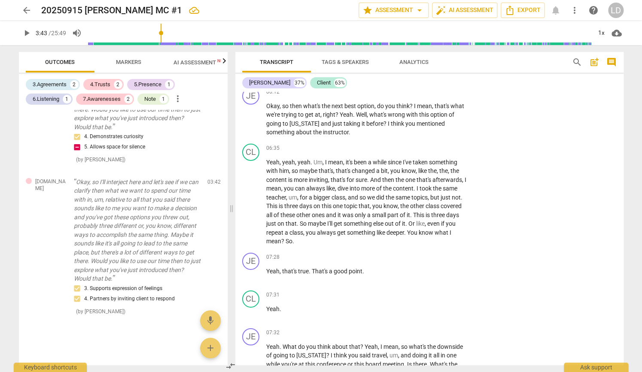
type textarea "CPs: Sounds like you are having trouble making a decision, w"
type textarea "CPs: Sounds like you are having trouble making a decision, wo"
type textarea "CPs: Sounds like you are having trouble making a decision, wou"
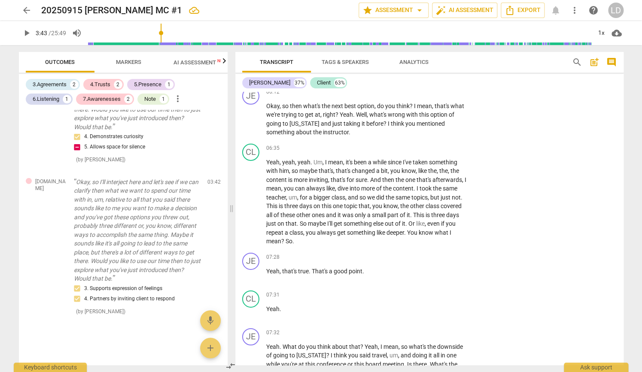
type textarea "CPs: Sounds like you are having trouble making a decision, wou"
type textarea "CPs: Sounds like you are having trouble making a decision, woul"
type textarea "CPs: Sounds like you are having trouble making a decision, would"
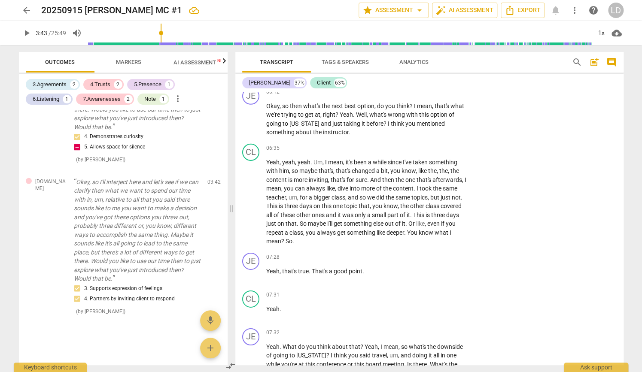
type textarea "CPs: Sounds like you are having trouble making a decision, would"
type textarea "CPs: Sounds like you are having trouble making a decision, would y"
type textarea "CPs: Sounds like you are having trouble making a decision, would yo"
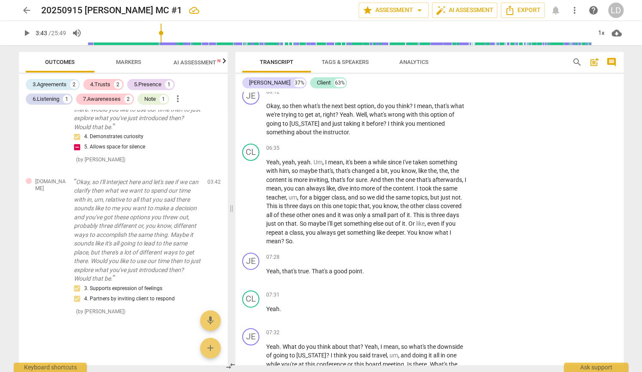
type textarea "CPs: Sounds like you are having trouble making a decision, would yo"
type textarea "CPs: Sounds like you are having trouble making a decision, would you"
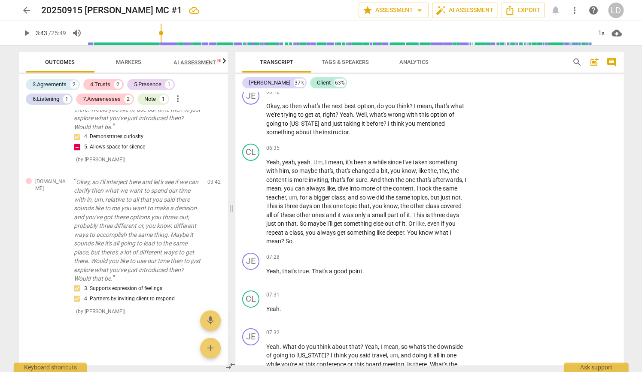
type textarea "CPs: Sounds like you are having trouble making a decision, would you l"
type textarea "CPs: Sounds like you are having trouble making a decision, would you [PERSON_NA…"
type textarea "CPs: Sounds like you are having trouble making a decision, would you lik"
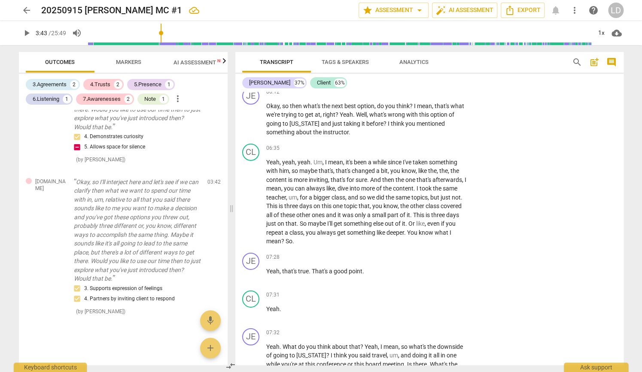
type textarea "CPs: Sounds like you are having trouble making a decision, would you lik"
type textarea "CPs: Sounds like you are having trouble making a decision, would you like"
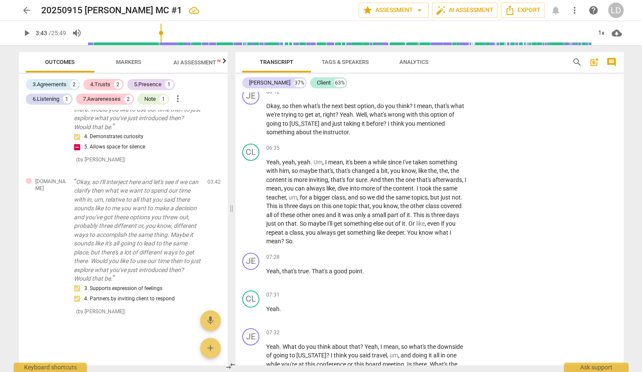
type textarea "CPs: Sounds like you are having trouble making a decision, would you like"
type textarea "CPs: Sounds like you are having trouble making a decision, would you like t"
type textarea "CPs: Sounds like you are having trouble making a decision, would you like to"
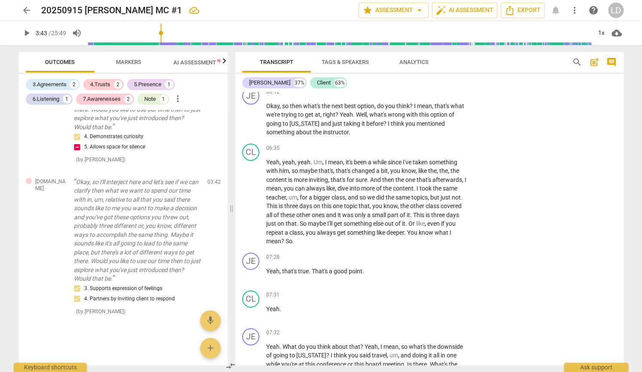
type textarea "CPs: Sounds like you are having trouble making a decision, would you like to"
type textarea "CPs: Sounds like you are having trouble making a decision, would you like to u"
type textarea "CPs: Sounds like you are having trouble making a decision, would you like to us"
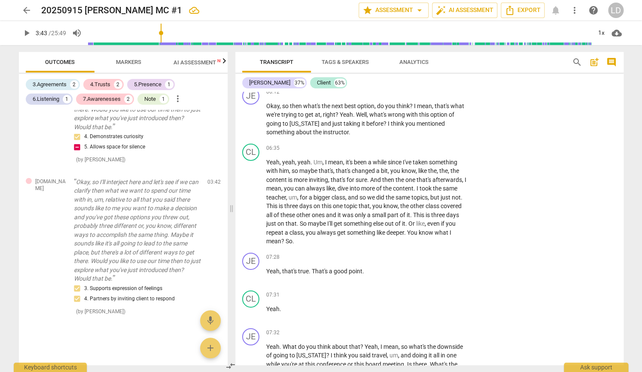
type textarea "CPs: Sounds like you are having trouble making a decision, would you like to us"
type textarea "CPs: Sounds like you are having trouble making a decision, would you like to use"
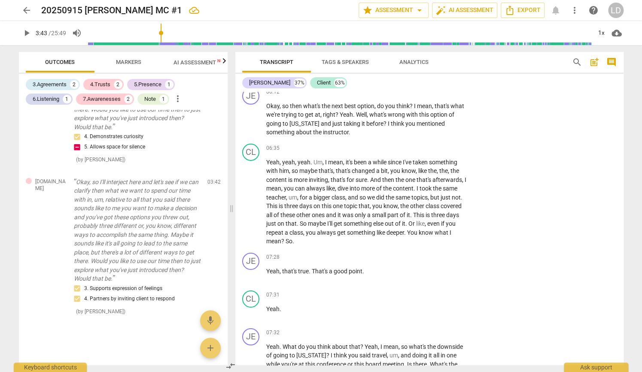
type textarea "CPs: Sounds like you are having trouble making a decision, would you like to us…"
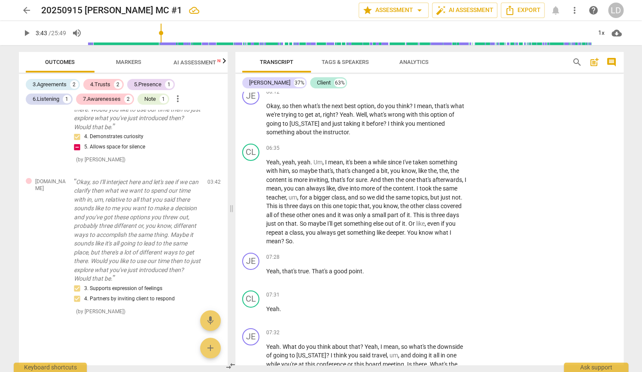
type textarea "CPs: Sounds like you are having trouble making a decision, would you like to us…"
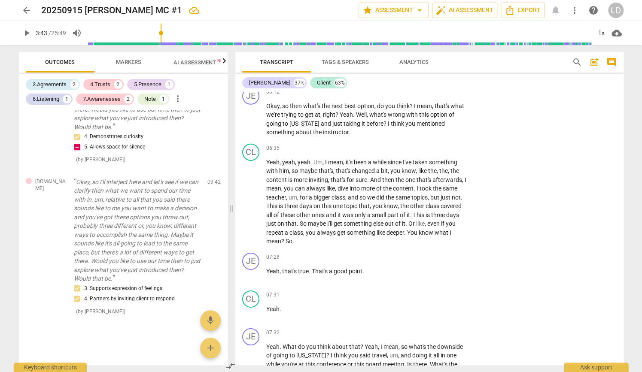
type textarea "CPs: Sounds like you are having trouble making a decision, would you like to us…"
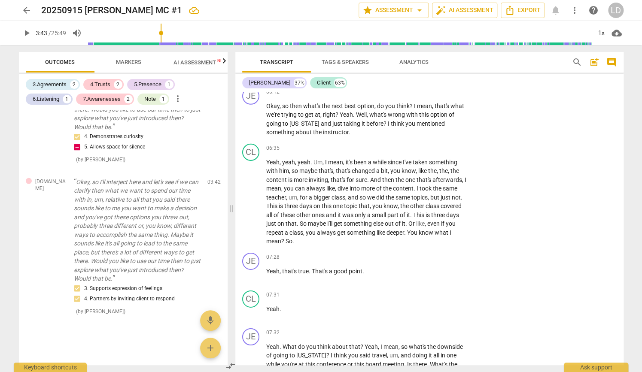
type textarea "CPs: Sounds like you are having trouble making a decision, would you like to us…"
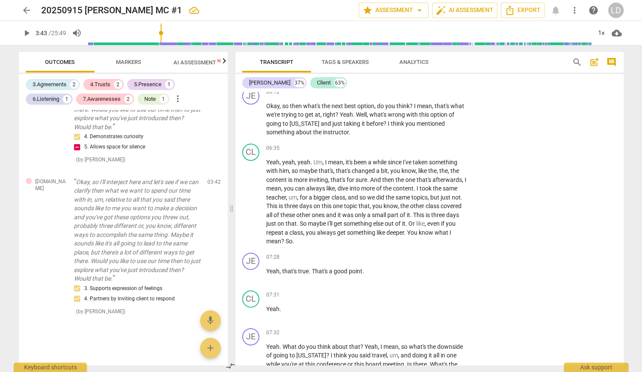
type textarea "CPs: Sounds like you are having trouble making a decision, would you like to us…"
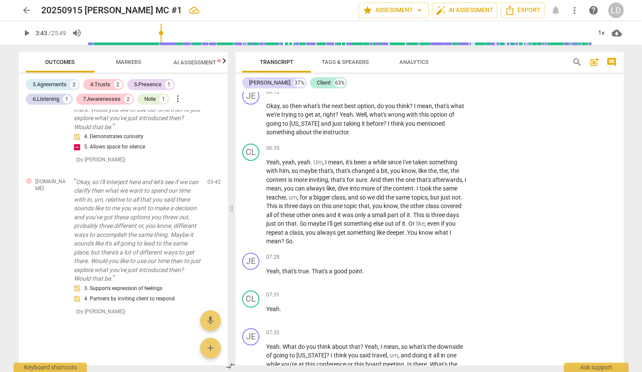
type textarea "CPs: Sounds like you are having trouble making a decision, would you like to us…"
click at [510, 77] on textarea "CPs: Sounds like you are having trouble making a decision, would you like to us…" at bounding box center [534, 56] width 119 height 41
click at [548, 77] on textarea "CPs: Sounds like you are having trouble making a decision, would you like to us…" at bounding box center [534, 56] width 119 height 41
click at [140, 59] on span "Markers" at bounding box center [128, 62] width 25 height 6
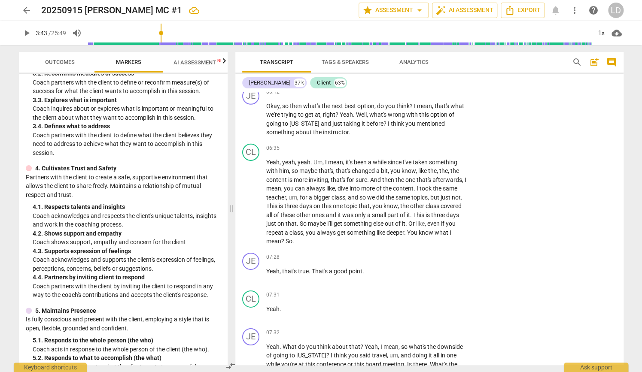
scroll to position [231, 0]
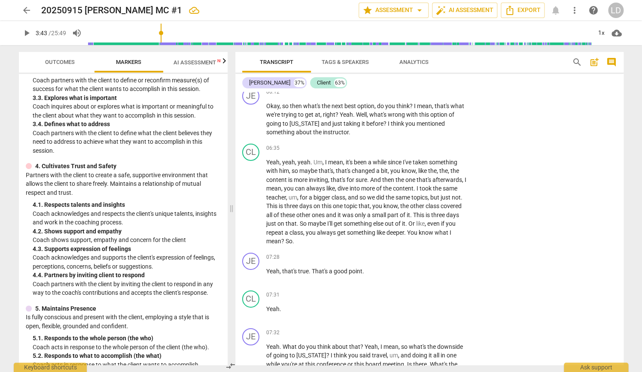
drag, startPoint x: 46, startPoint y: 130, endPoint x: 159, endPoint y: 124, distance: 113.4
click at [159, 124] on div "3. Establishes and Maintains Agreements Partners with the client and relevant s…" at bounding box center [123, 74] width 195 height 162
click at [64, 62] on span "Outcomes" at bounding box center [60, 62] width 30 height 6
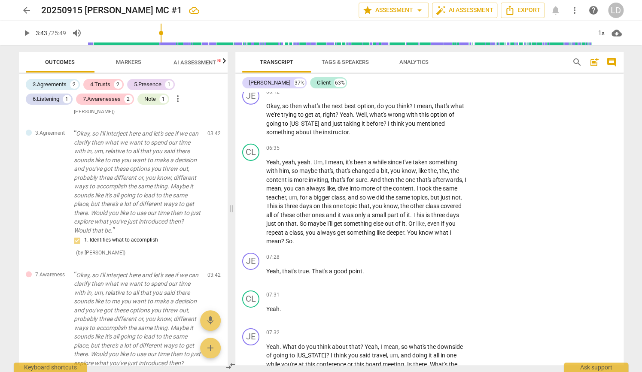
scroll to position [361, 0]
click at [157, 104] on span "CPs: Sounds like you are having trouble making a decision, would you like to us…" at bounding box center [136, 92] width 125 height 24
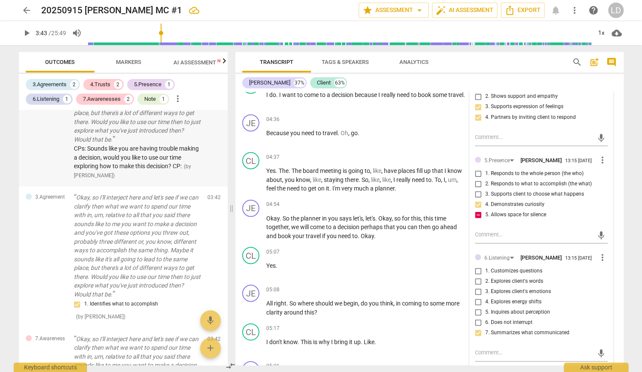
scroll to position [284, 0]
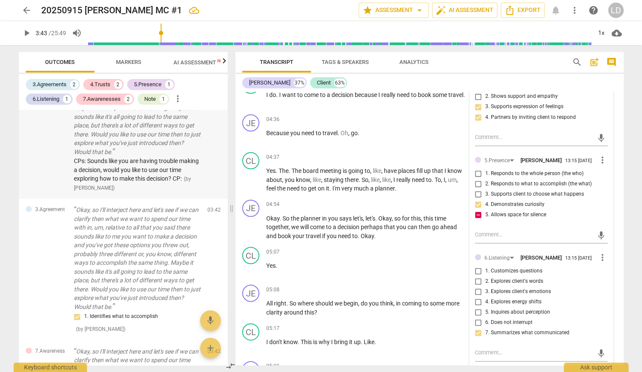
click at [193, 116] on div "Note Okay, so I'll interject here and let's see if we can clarify then what we …" at bounding box center [123, 121] width 209 height 155
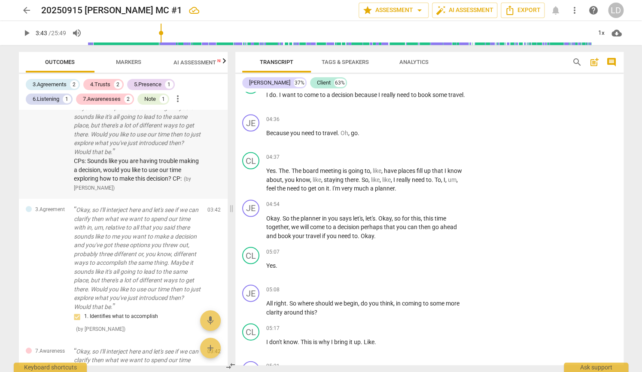
click at [194, 62] on span "edit" at bounding box center [198, 57] width 10 height 10
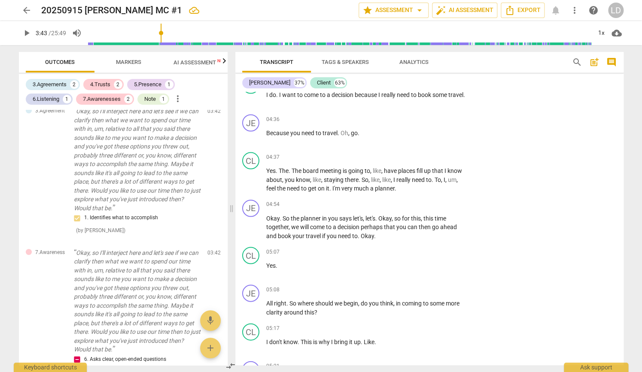
click at [134, 92] on textarea "CPs: Sounds like you are having trouble making a decision, would you like to us…" at bounding box center [120, 71] width 93 height 41
click at [151, 92] on textarea "CPs: Sounds like you are having trouble making a decision, would you like to us…" at bounding box center [120, 71] width 93 height 41
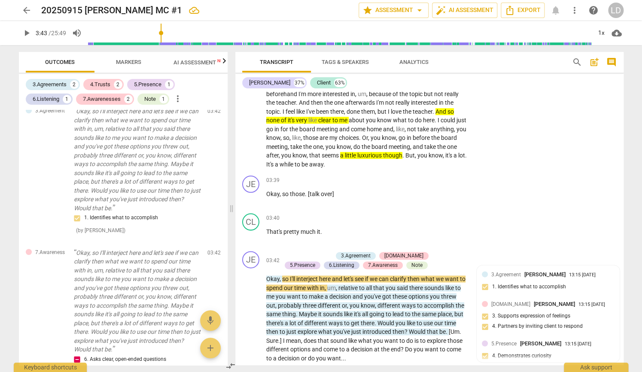
scroll to position [121, 0]
click at [195, 78] on span "check_circle" at bounding box center [200, 73] width 10 height 10
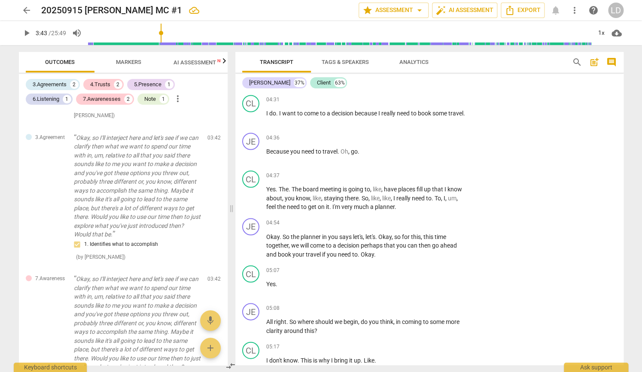
scroll to position [670, 0]
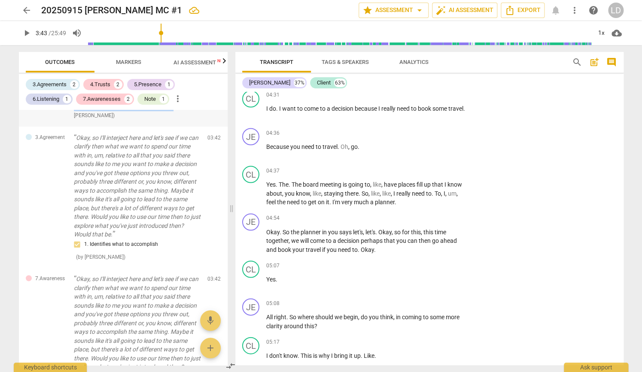
drag, startPoint x: 143, startPoint y: 270, endPoint x: 132, endPoint y: 292, distance: 24.0
click at [132, 110] on span "CPs: Sounds like you are having trouble making a decision, would you like to us…" at bounding box center [137, 75] width 127 height 69
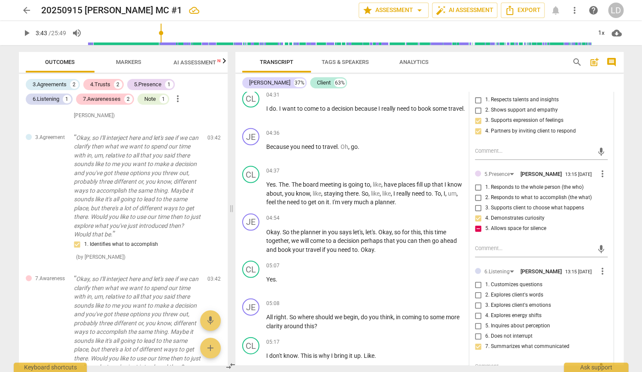
click at [329, 83] on p "Okay , so I'll interject here and let's see if we can clarify then what we want…" at bounding box center [366, 39] width 201 height 88
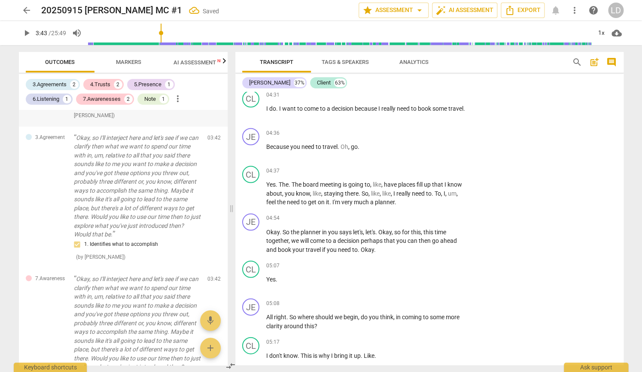
click at [150, 110] on span "CPs: Sounds like you are having trouble making a decision, would you like to us…" at bounding box center [137, 75] width 127 height 69
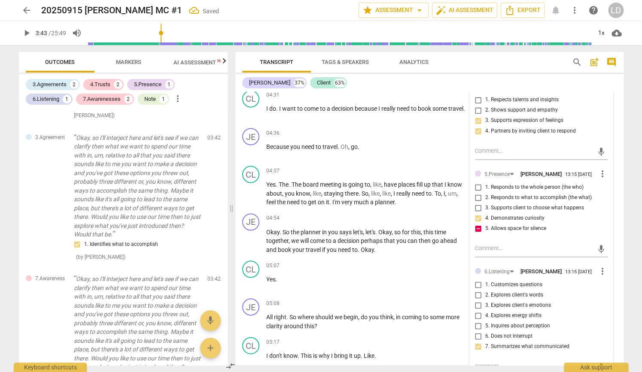
click at [319, 83] on p "Okay , so I'll interject here and let's see if we can clarify then what we want…" at bounding box center [366, 39] width 201 height 88
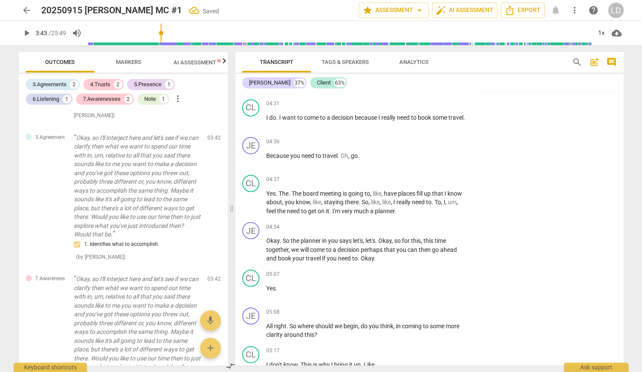
click at [372, 91] on span ". If making the descision was clear to you, is that what's important?" at bounding box center [363, 84] width 194 height 16
click at [314, 91] on span ". If making the decision was clear to you, is that what's important?" at bounding box center [361, 84] width 191 height 16
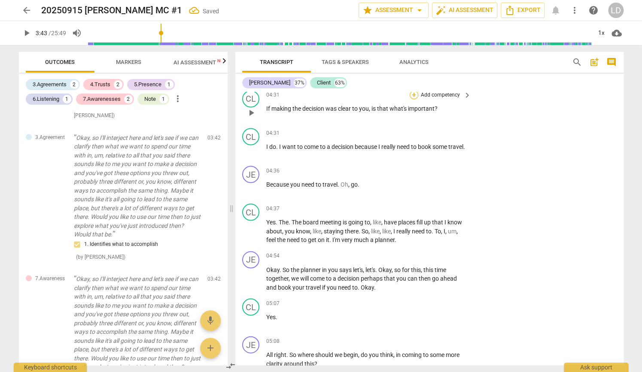
click at [411, 99] on div "+" at bounding box center [414, 95] width 9 height 9
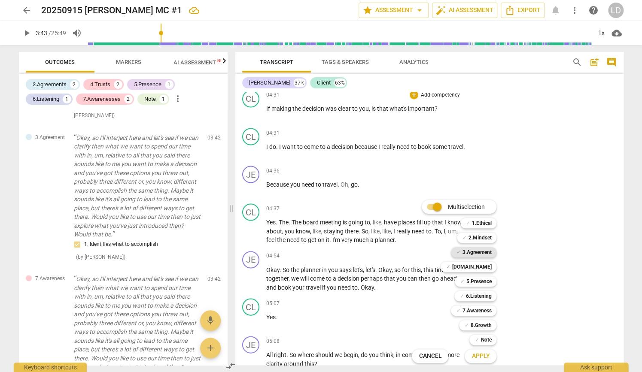
click at [491, 253] on b "3.Agreement" at bounding box center [476, 252] width 29 height 10
click at [484, 264] on b "[DOMAIN_NAME]" at bounding box center [471, 267] width 39 height 10
click at [484, 279] on b "5.Presence" at bounding box center [478, 281] width 25 height 10
click at [484, 294] on b "6.Listening" at bounding box center [478, 296] width 26 height 10
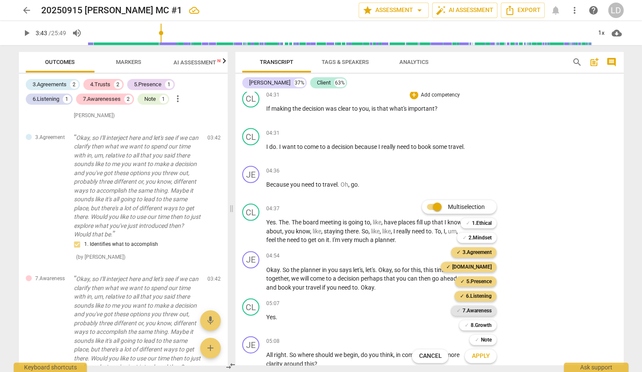
click at [485, 311] on b "7.Awareness" at bounding box center [476, 311] width 29 height 10
click at [489, 352] on span "Apply" at bounding box center [480, 356] width 18 height 9
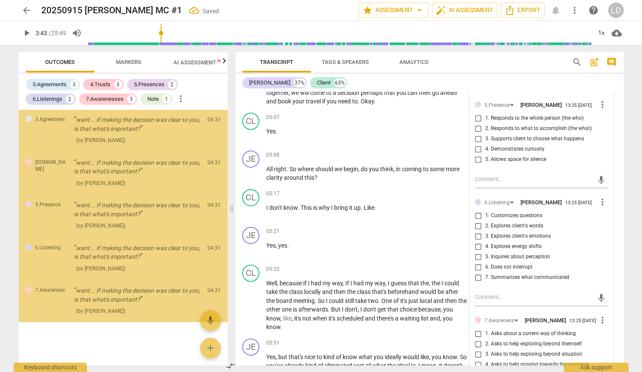
scroll to position [1806, 0]
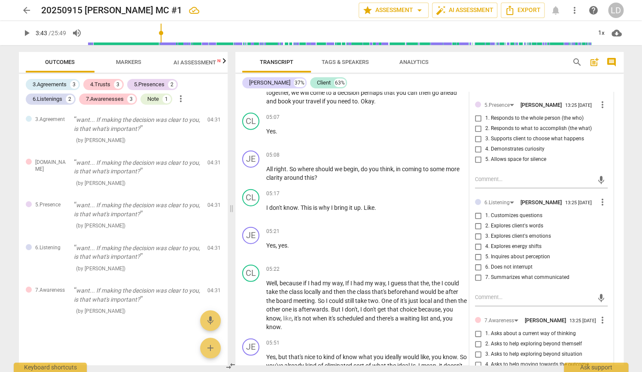
click at [476, 47] on input "2. Shows support and empathy" at bounding box center [478, 41] width 14 height 10
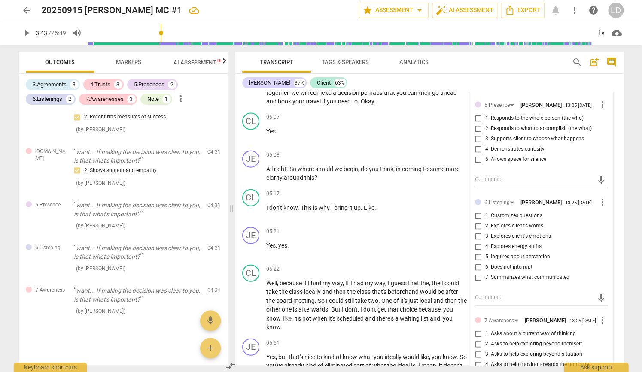
click at [475, 57] on input "3. Supports expression of feelings" at bounding box center [478, 52] width 14 height 10
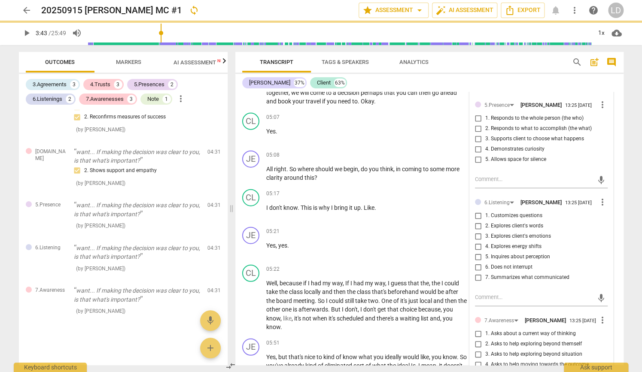
click at [477, 67] on input "4. Partners by inviting client to respond" at bounding box center [478, 62] width 14 height 10
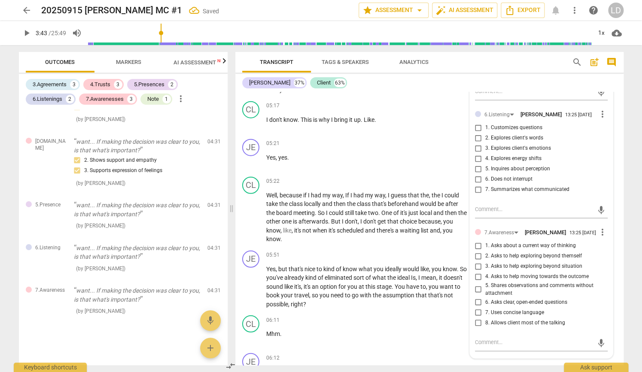
scroll to position [946, 0]
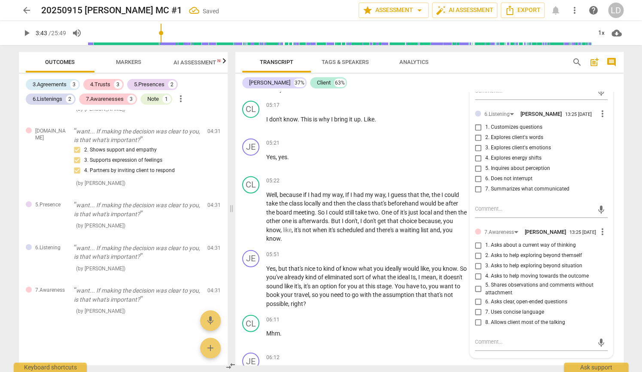
click at [499, 34] on span "1. Responds to the whole person (the who)" at bounding box center [534, 30] width 98 height 8
click at [485, 35] on input "1. Responds to the whole person (the who)" at bounding box center [478, 30] width 14 height 10
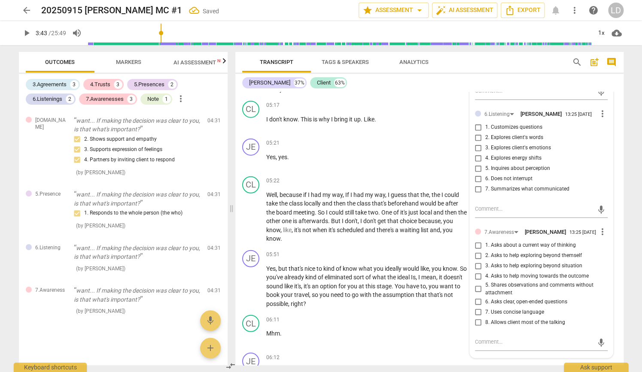
click at [477, 46] on input "2. Responds to what to accomplish (the what)" at bounding box center [478, 40] width 14 height 10
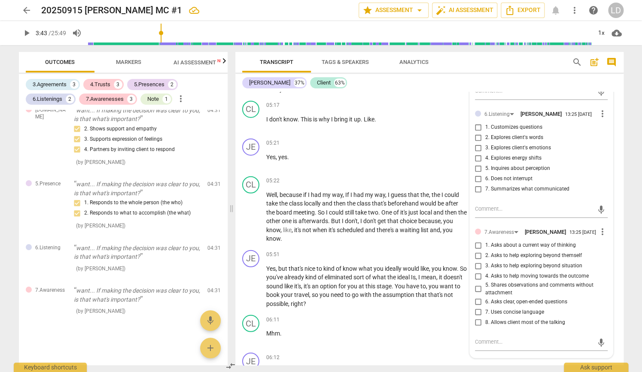
click at [474, 66] on input "4. Demonstrates curiosity" at bounding box center [478, 61] width 14 height 10
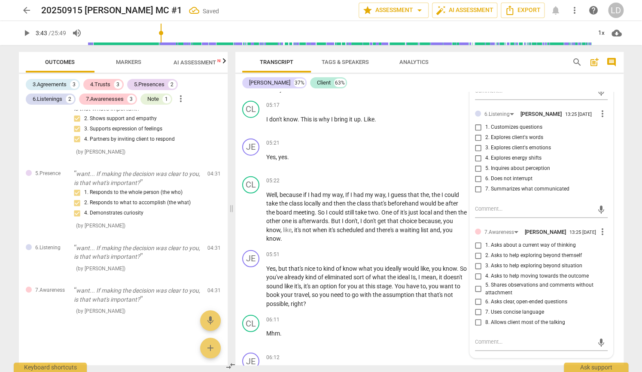
click at [477, 56] on input "3. Supports client to choose what happens" at bounding box center [478, 51] width 14 height 10
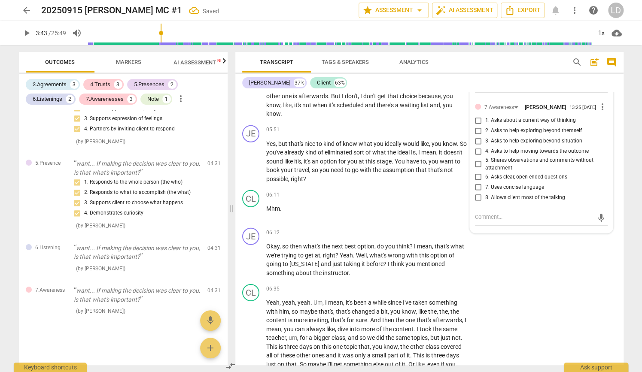
scroll to position [1082, 0]
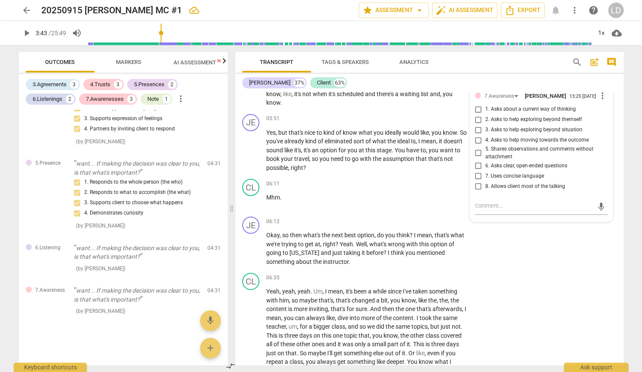
click at [476, 58] on input "7. Summarizes what communicated" at bounding box center [478, 53] width 14 height 10
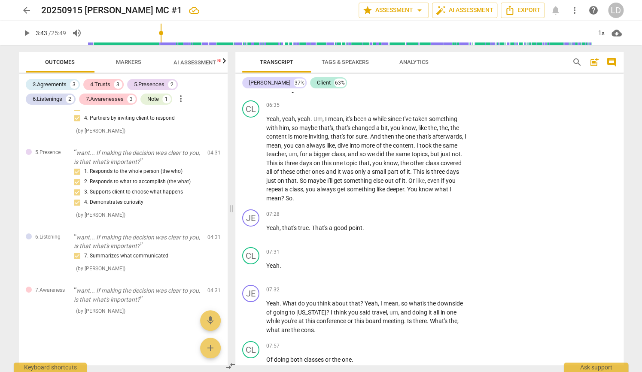
scroll to position [1381, 0]
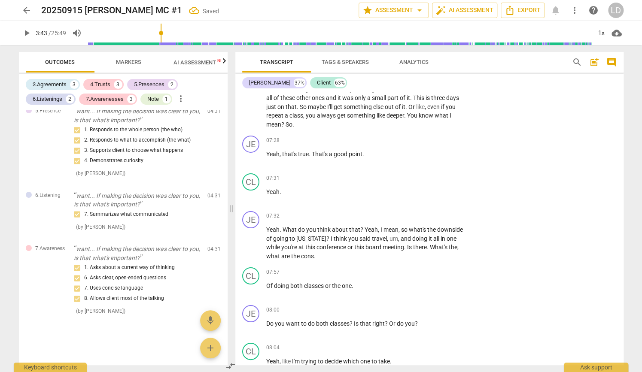
scroll to position [1183, 0]
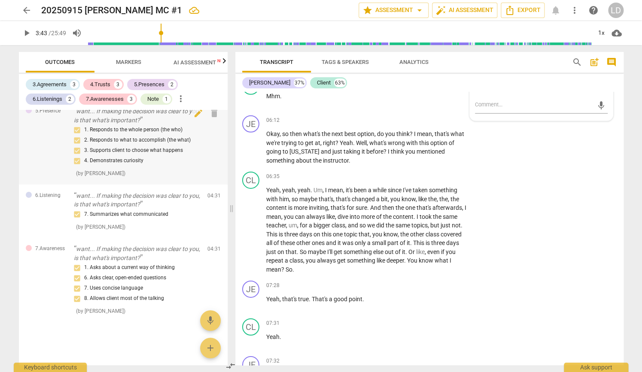
click at [135, 124] on p "want... If making the decision was clear to you, is that what's important?" at bounding box center [137, 116] width 127 height 18
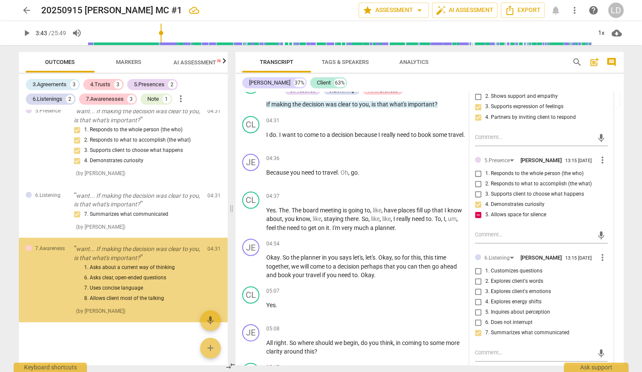
scroll to position [1995, 0]
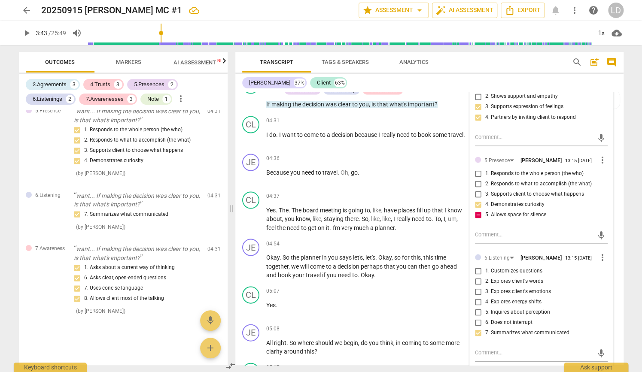
click at [408, 7] on span "options" at bounding box center [418, 3] width 21 height 7
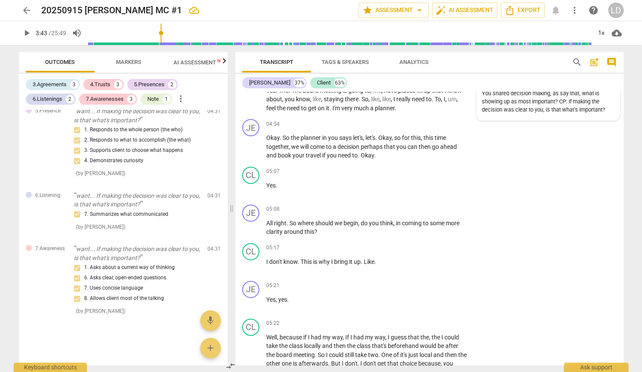
scroll to position [804, 0]
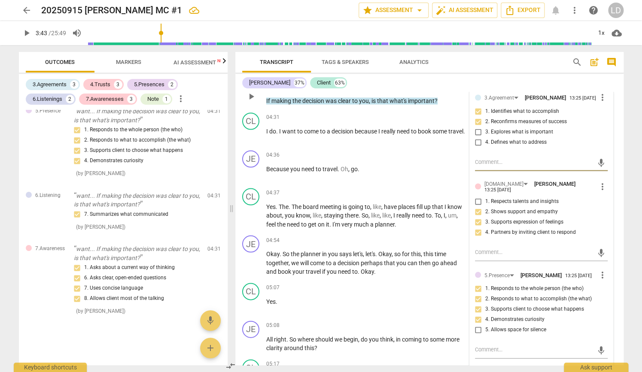
scroll to position [688, 0]
click at [315, 105] on p "If making the decision was clear to you , is that what's important ?" at bounding box center [366, 100] width 201 height 9
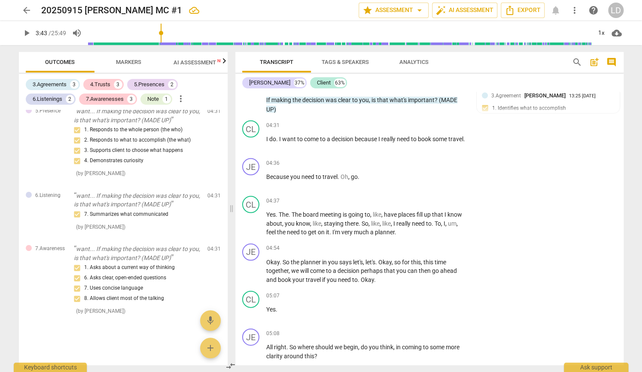
click at [139, 65] on span "Markers" at bounding box center [128, 62] width 25 height 6
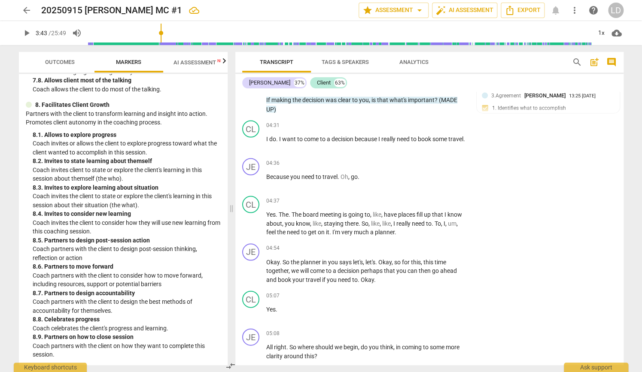
scroll to position [1057, 0]
drag, startPoint x: 33, startPoint y: 116, endPoint x: 103, endPoint y: 124, distance: 71.3
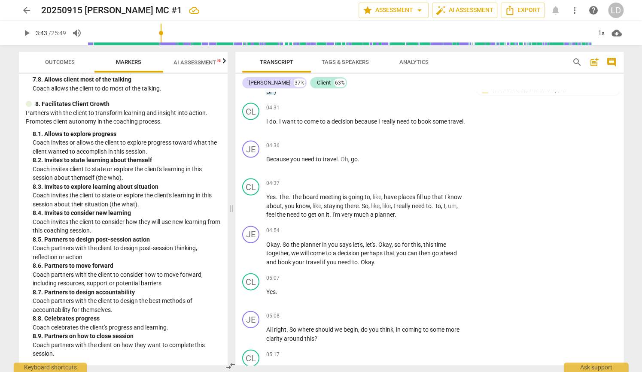
scroll to position [713, 0]
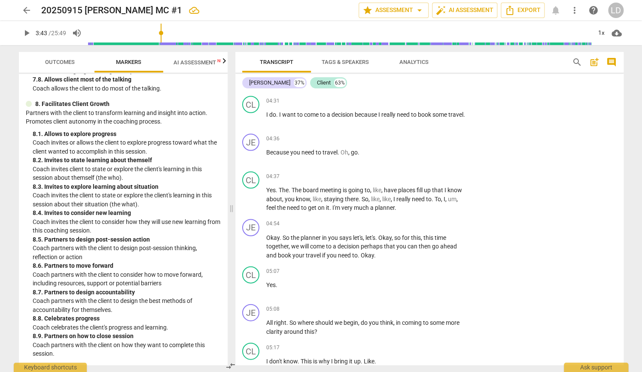
drag, startPoint x: 267, startPoint y: 134, endPoint x: 328, endPoint y: 271, distance: 149.5
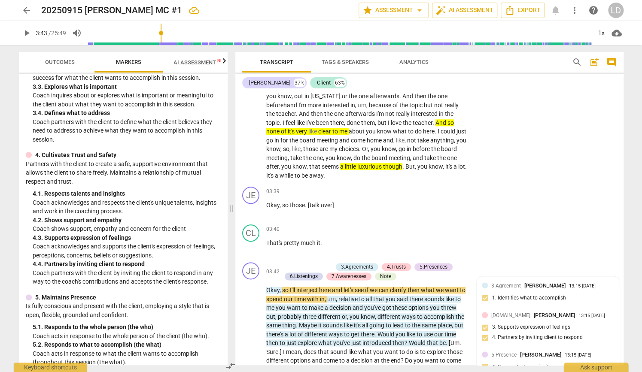
scroll to position [242, 0]
drag, startPoint x: 46, startPoint y: 119, endPoint x: 159, endPoint y: 125, distance: 113.5
click at [159, 83] on div "3. 2. Reconfirms measures of success Coach partners with the client to define o…" at bounding box center [127, 69] width 188 height 27
drag, startPoint x: 34, startPoint y: 142, endPoint x: 109, endPoint y: 145, distance: 74.7
click at [109, 83] on p "Coach partners with the client to define or reconfirm measure(s) of success for…" at bounding box center [127, 74] width 188 height 18
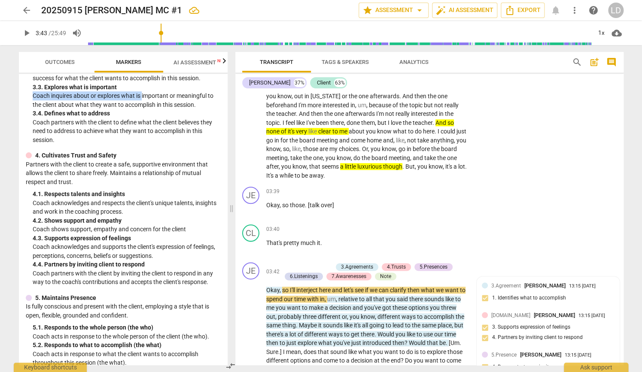
drag, startPoint x: 32, startPoint y: 174, endPoint x: 169, endPoint y: 177, distance: 137.4
click at [169, 144] on div "3. Establishes and Maintains Agreements Partners with the client and relevant s…" at bounding box center [123, 63] width 195 height 162
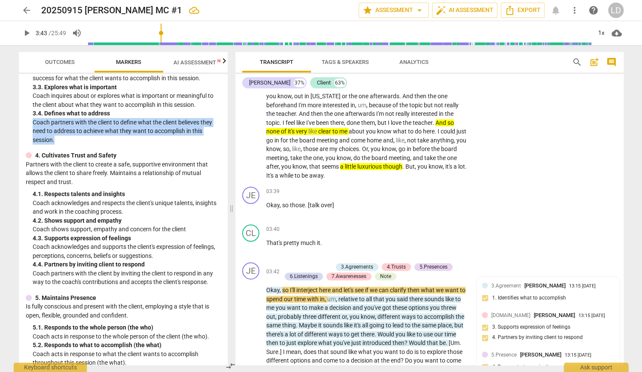
drag, startPoint x: 29, startPoint y: 213, endPoint x: 151, endPoint y: 240, distance: 124.8
click at [151, 144] on div "3. Establishes and Maintains Agreements Partners with the client and relevant s…" at bounding box center [123, 63] width 195 height 162
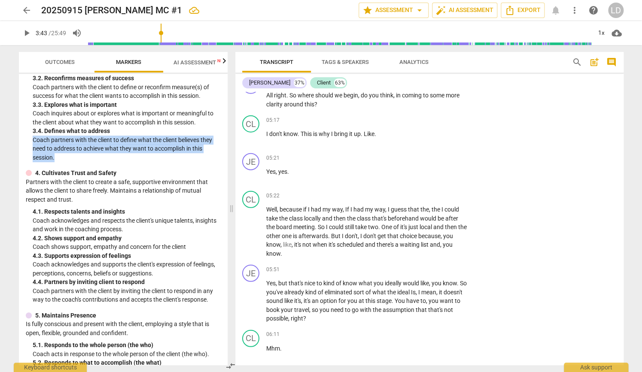
scroll to position [843, 0]
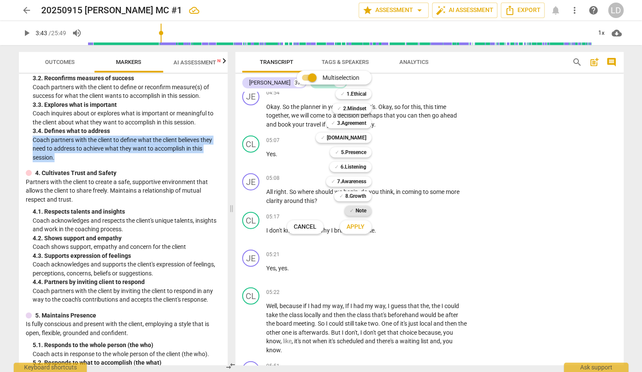
click at [365, 207] on b "Note" at bounding box center [360, 211] width 11 height 10
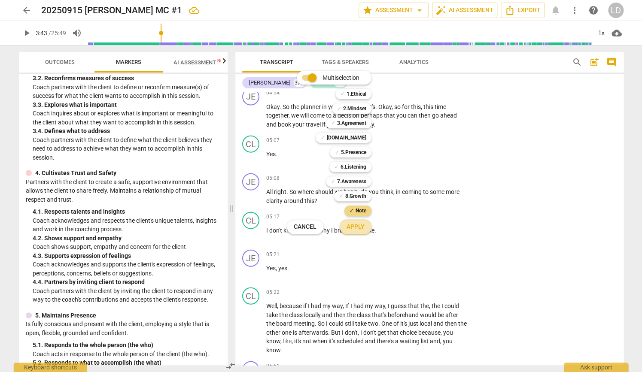
click at [364, 223] on span "Apply" at bounding box center [355, 227] width 18 height 9
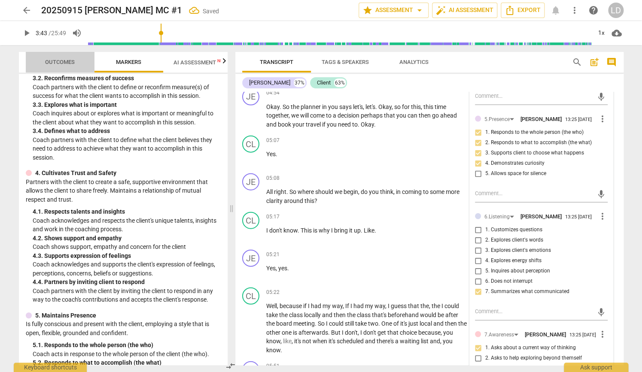
click at [75, 61] on span "Outcomes" at bounding box center [60, 62] width 30 height 6
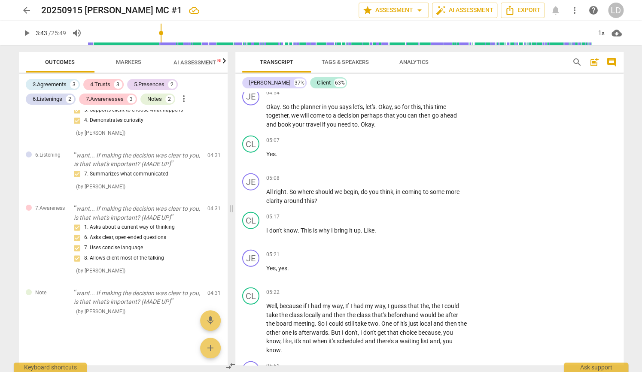
scroll to position [2053, 0]
click at [193, 290] on span "edit" at bounding box center [198, 295] width 10 height 10
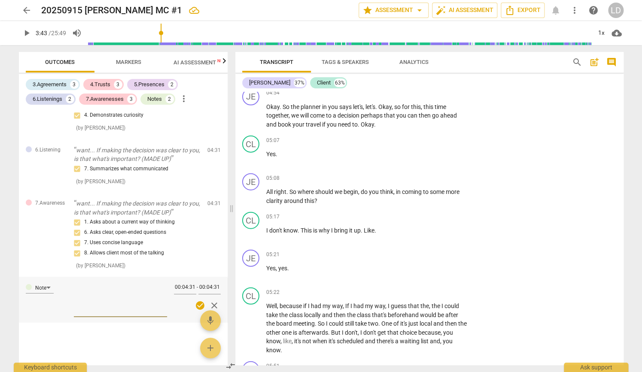
scroll to position [2035, 0]
click at [114, 294] on textarea at bounding box center [120, 299] width 93 height 30
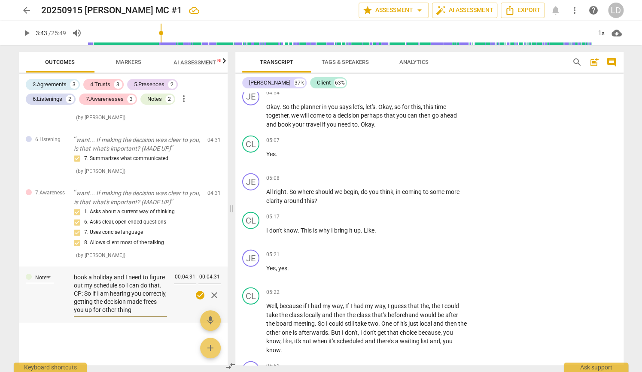
scroll to position [60, 0]
click at [147, 293] on textarea "Yes, CP: What driving the importance right now? I want to book a holiday and I …" at bounding box center [120, 293] width 93 height 41
click at [128, 314] on textarea "Yes, CP: What driving the importance right now? I want to book a holiday and I …" at bounding box center [120, 293] width 93 height 41
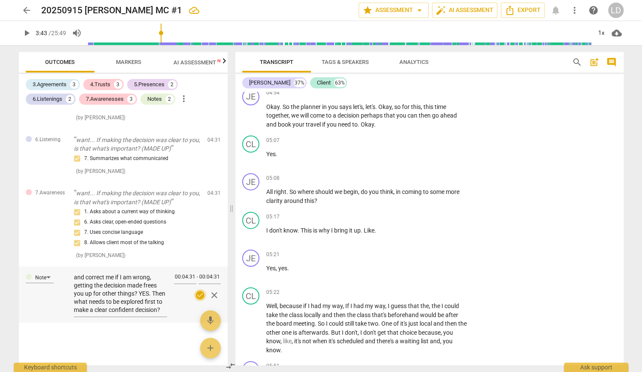
click at [195, 300] on span "check_circle" at bounding box center [200, 295] width 10 height 10
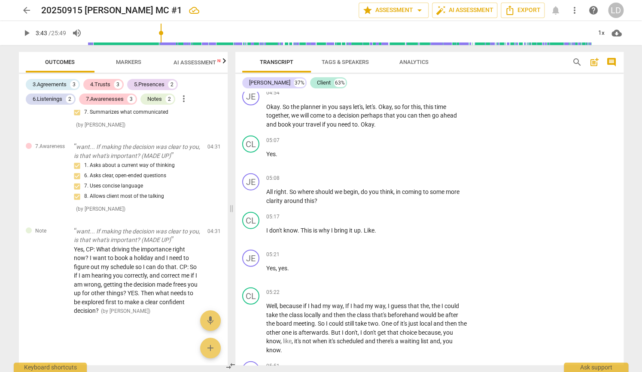
scroll to position [2076, 0]
click at [135, 59] on span "Markers" at bounding box center [128, 62] width 25 height 6
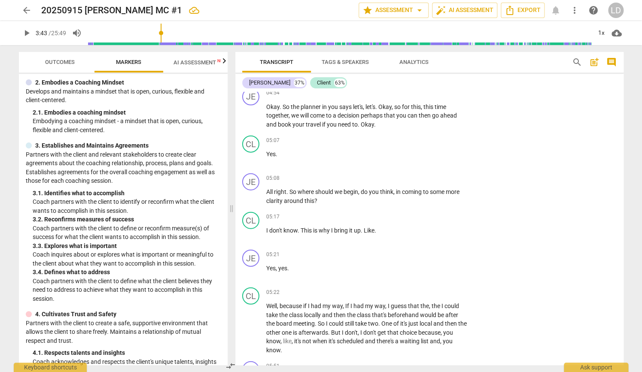
scroll to position [84, 0]
click at [69, 61] on span "Outcomes" at bounding box center [60, 62] width 30 height 6
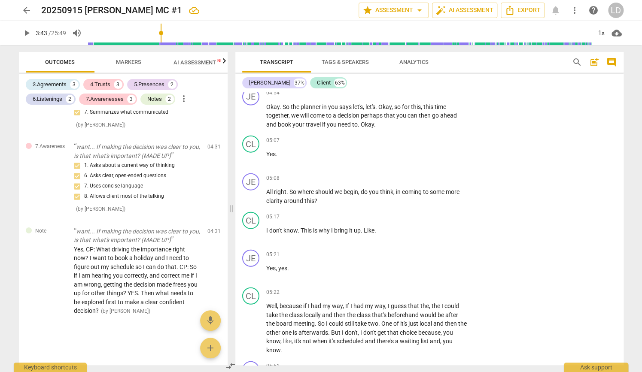
scroll to position [2163, 0]
click at [209, 63] on span "AI Assessment New" at bounding box center [199, 62] width 53 height 6
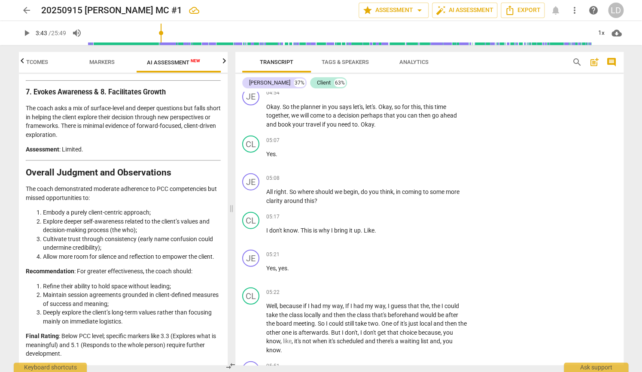
scroll to position [2600, 0]
drag, startPoint x: 80, startPoint y: 268, endPoint x: 202, endPoint y: 267, distance: 121.5
click at [202, 282] on li "Refine their ability to hold space without leading;" at bounding box center [132, 286] width 178 height 9
